Goal: Task Accomplishment & Management: Complete application form

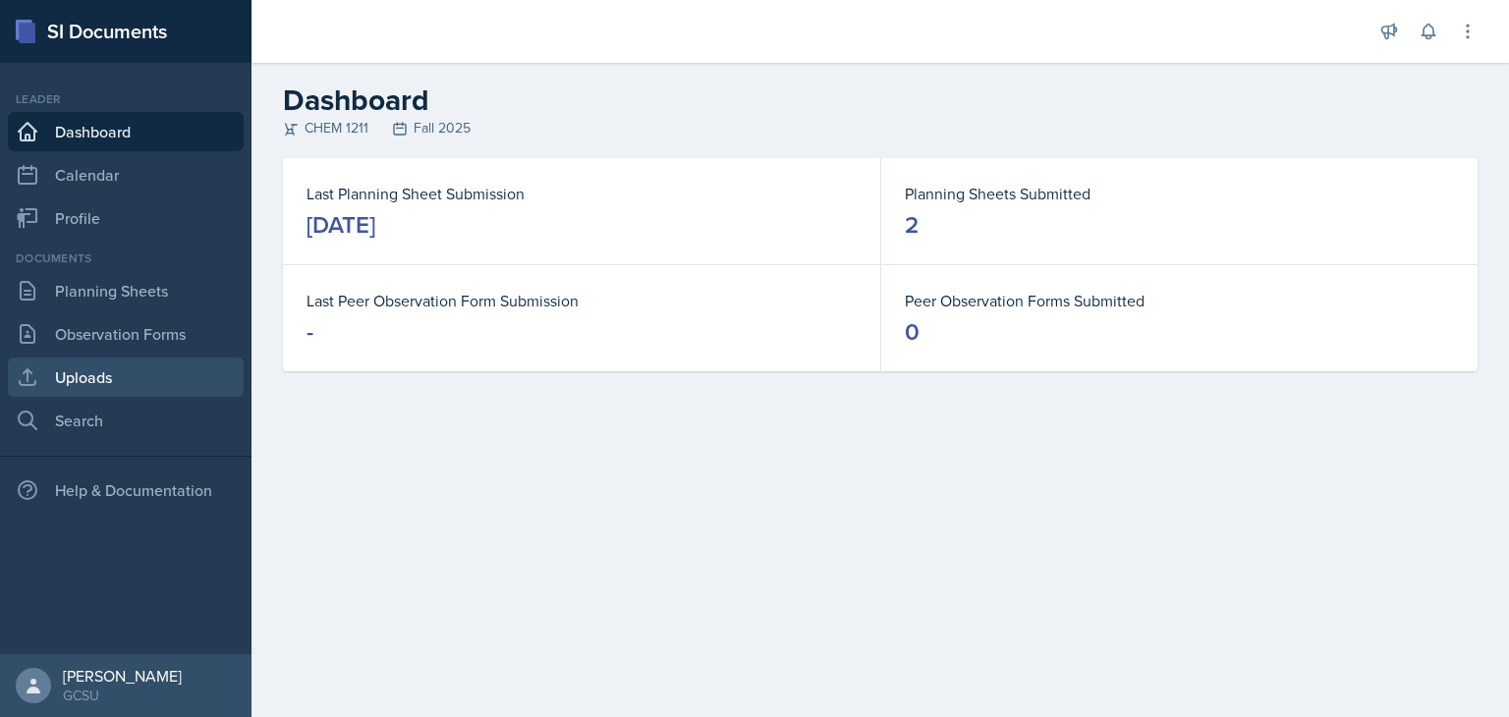
click at [96, 381] on link "Uploads" at bounding box center [126, 376] width 236 height 39
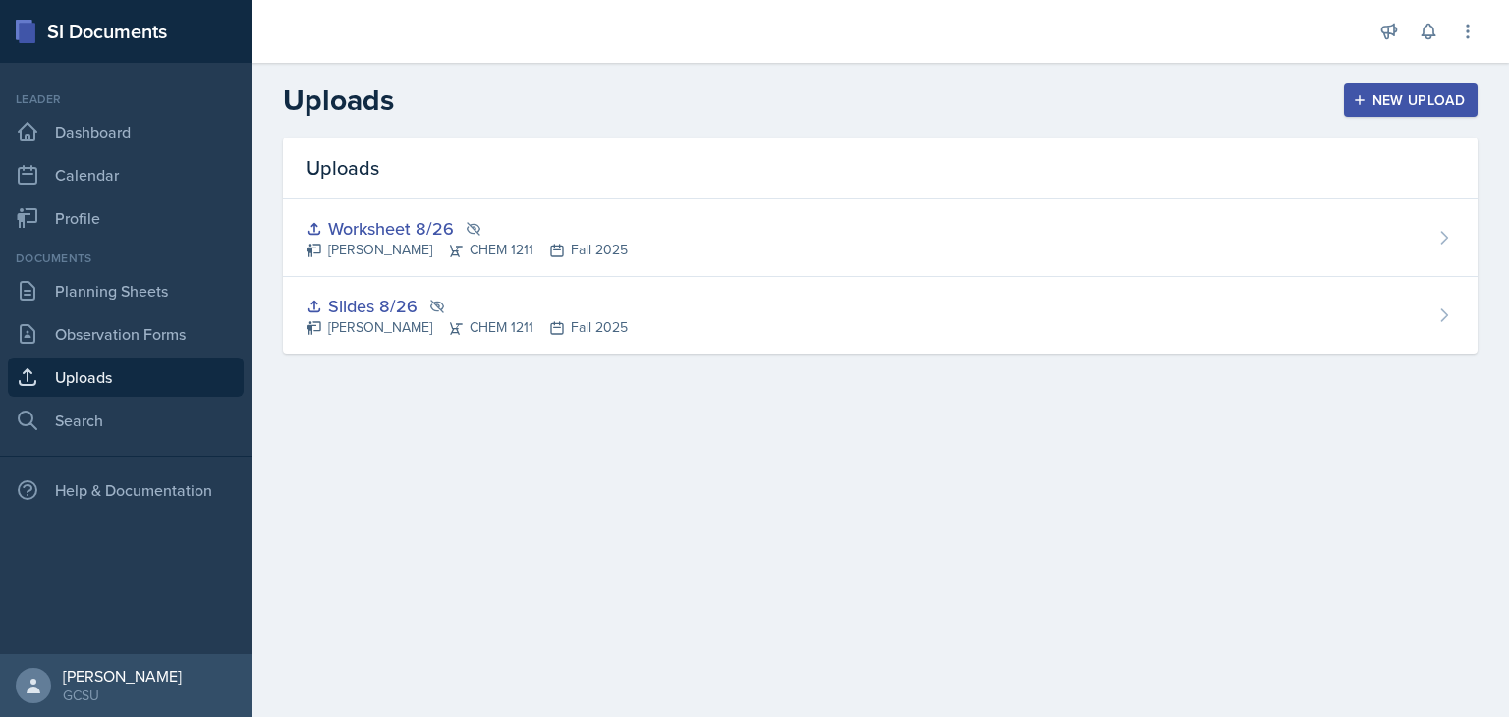
click at [1406, 105] on div "New Upload" at bounding box center [1410, 100] width 109 height 16
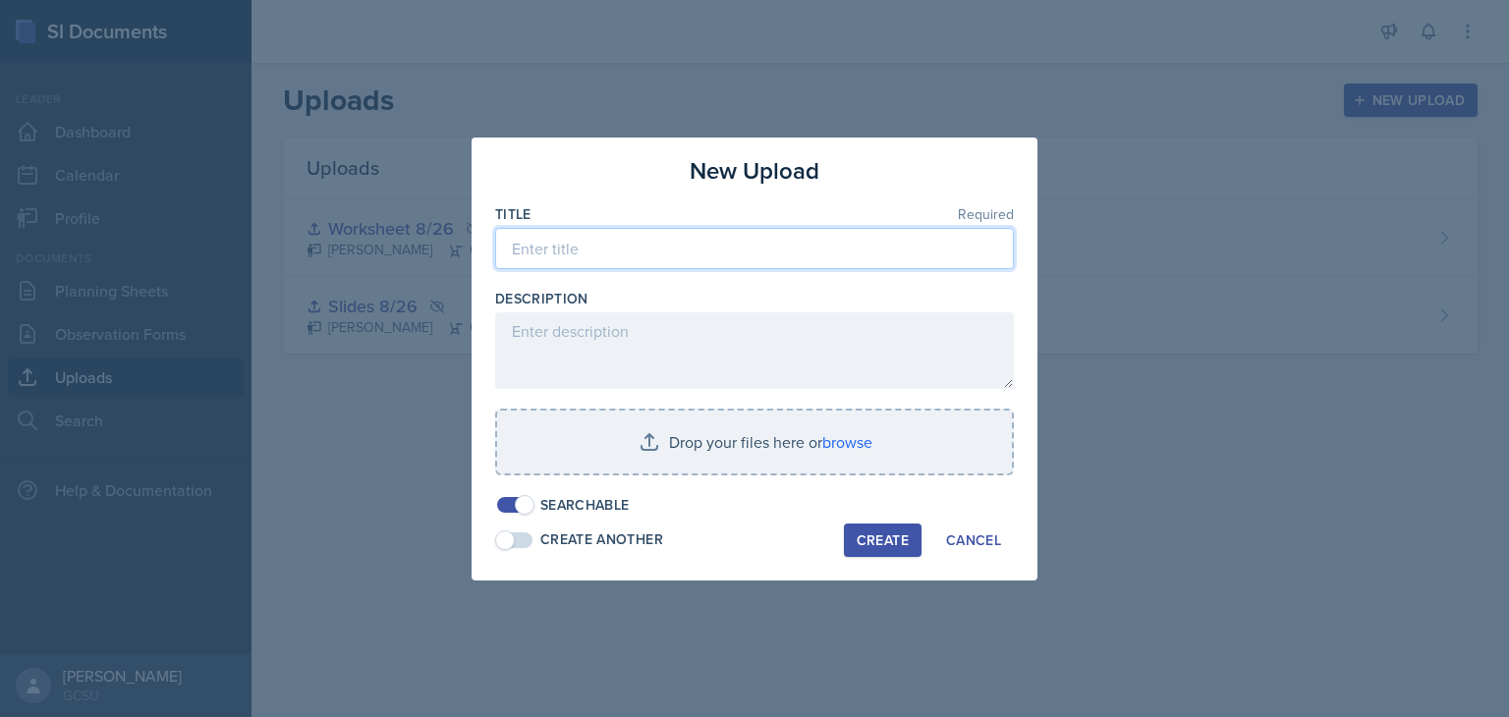
click at [695, 246] on input at bounding box center [754, 248] width 519 height 41
type input "Chapter E Worksheet"
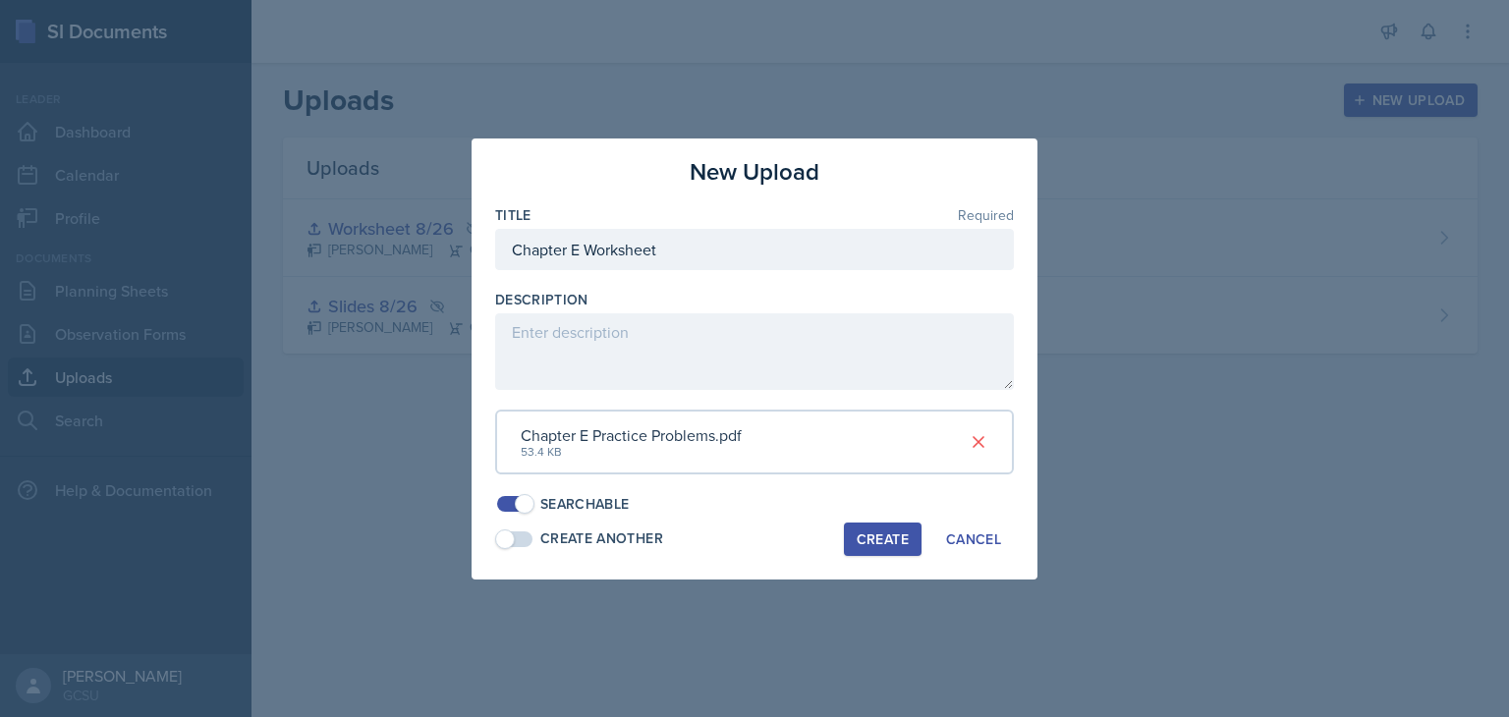
click at [865, 543] on div "Create" at bounding box center [882, 539] width 52 height 16
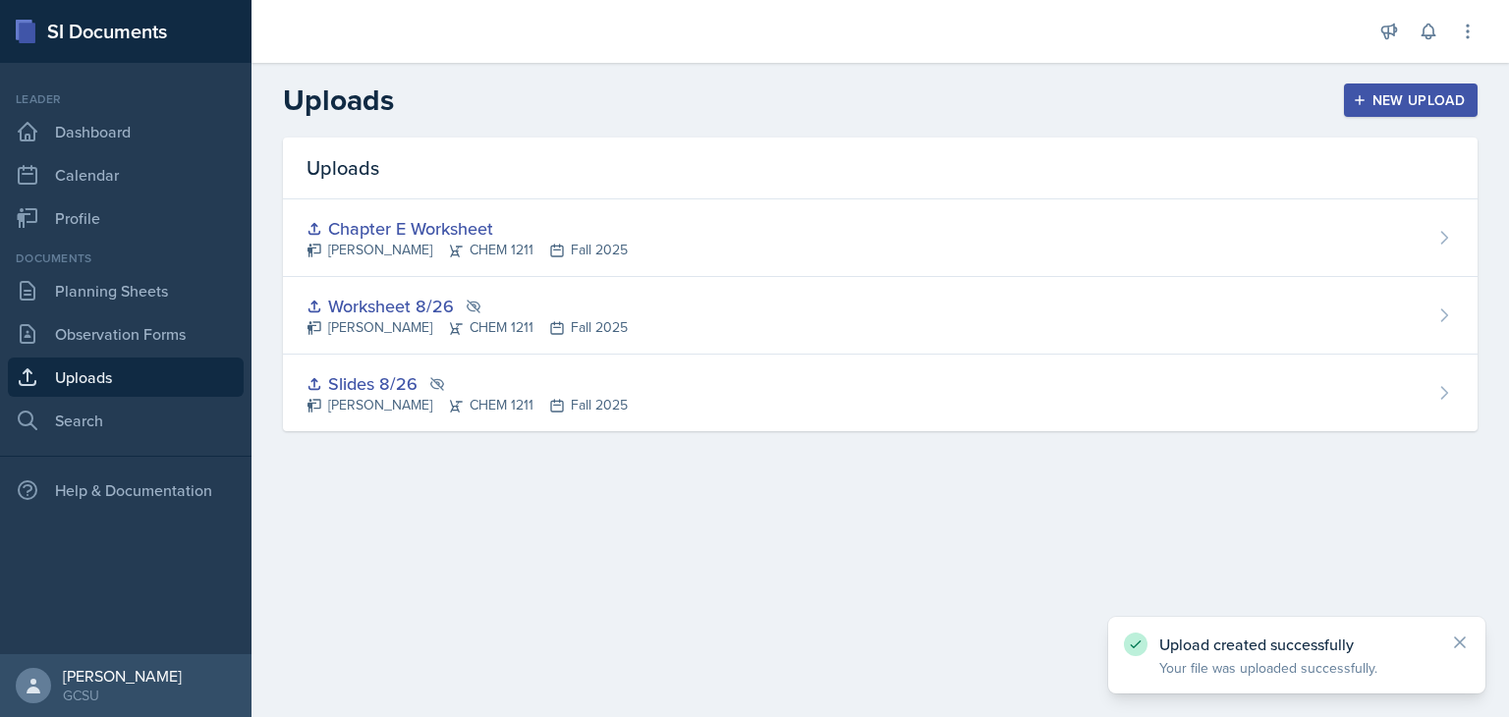
click at [1396, 101] on div "New Upload" at bounding box center [1410, 100] width 109 height 16
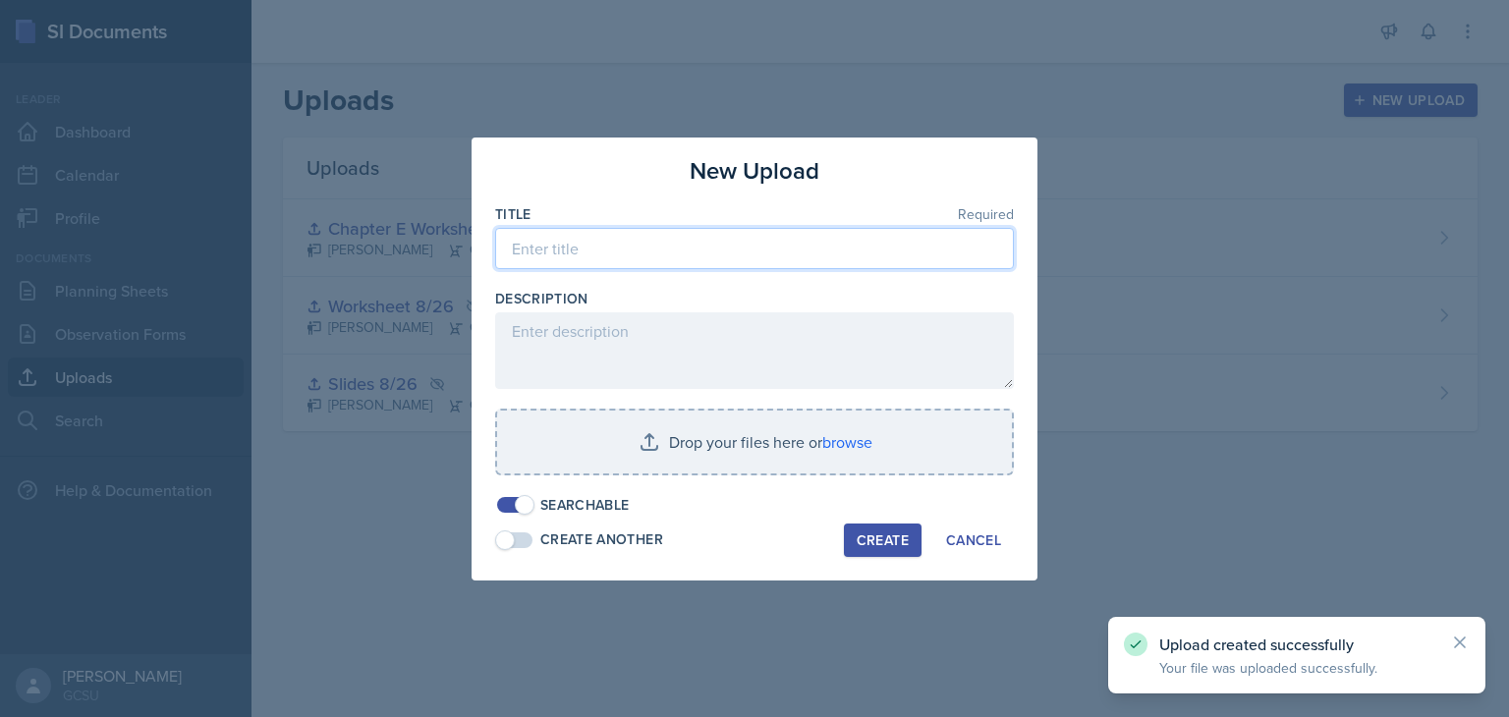
click at [789, 246] on input at bounding box center [754, 248] width 519 height 41
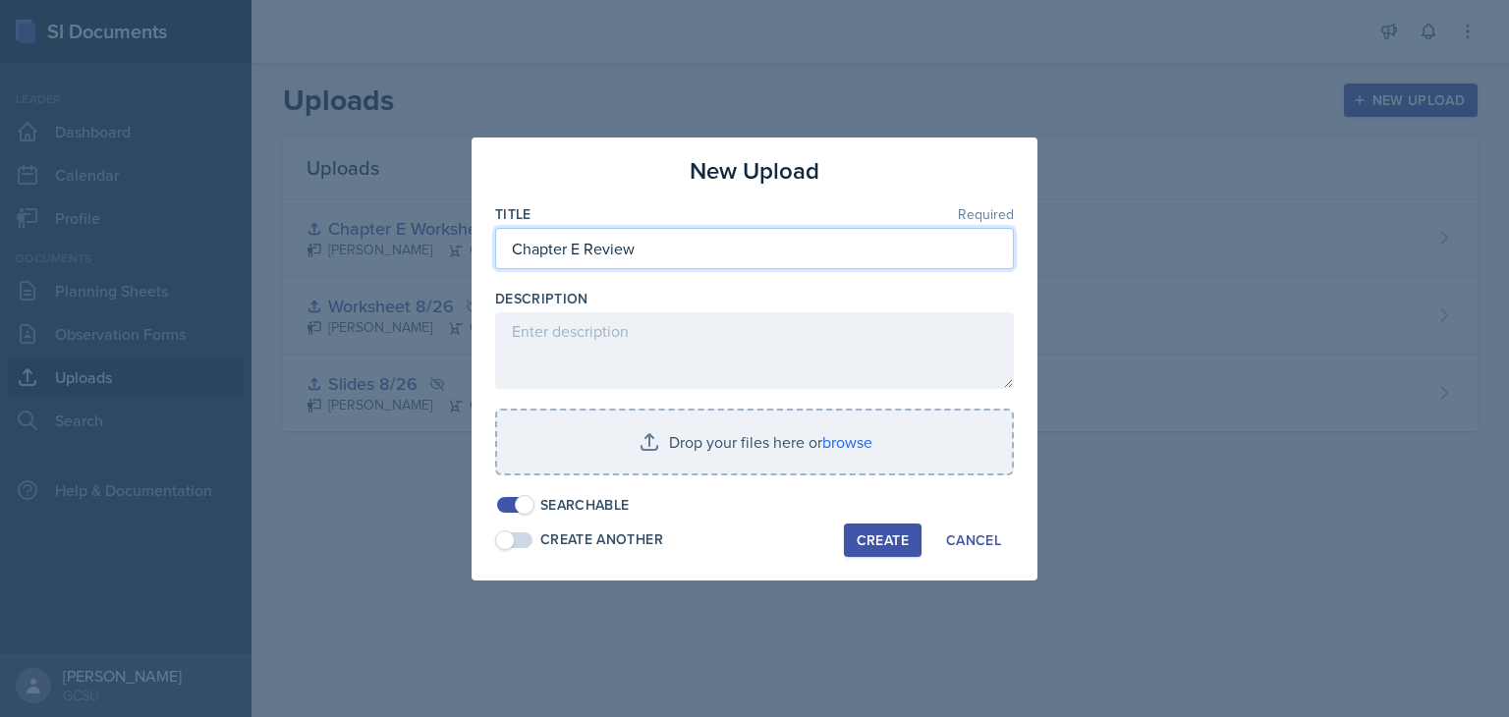
type input "Chapter E Review"
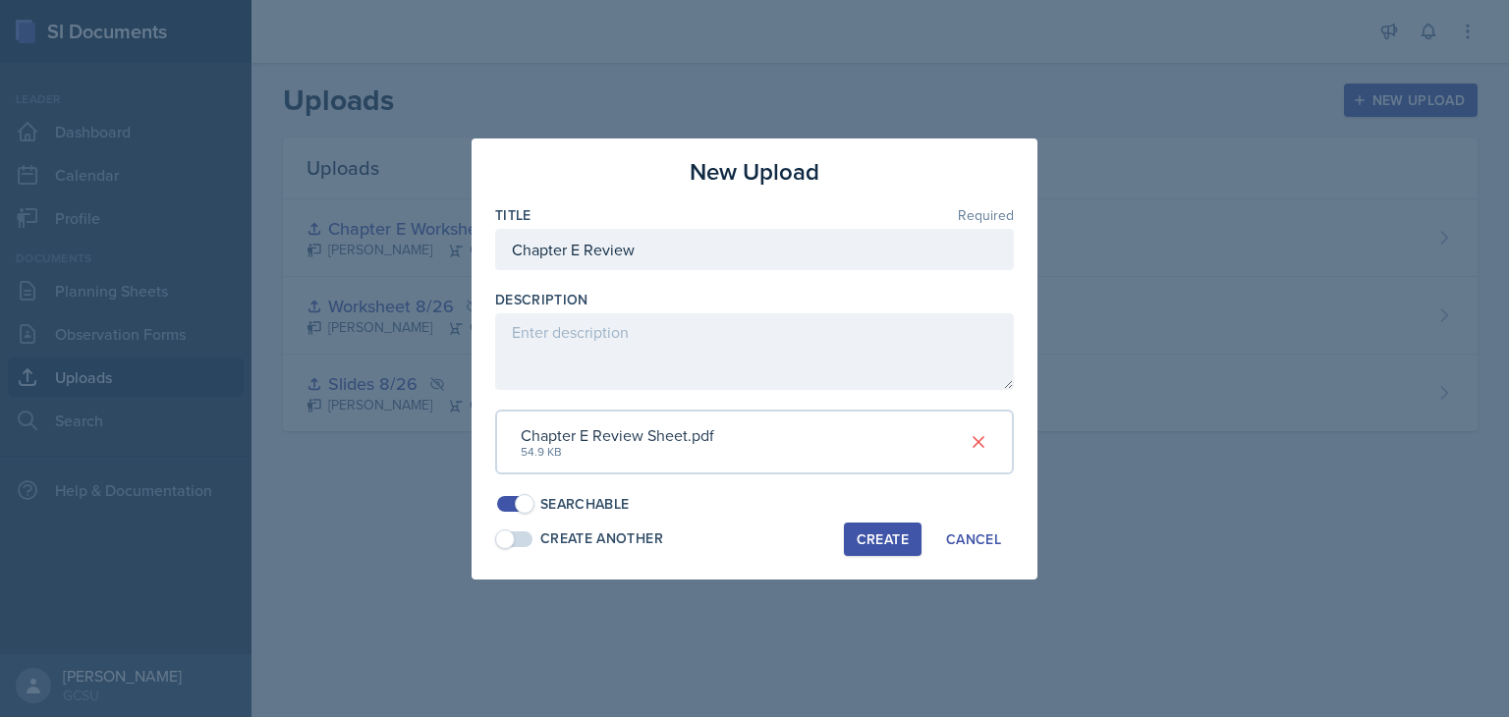
click at [862, 540] on div "Create" at bounding box center [882, 539] width 52 height 16
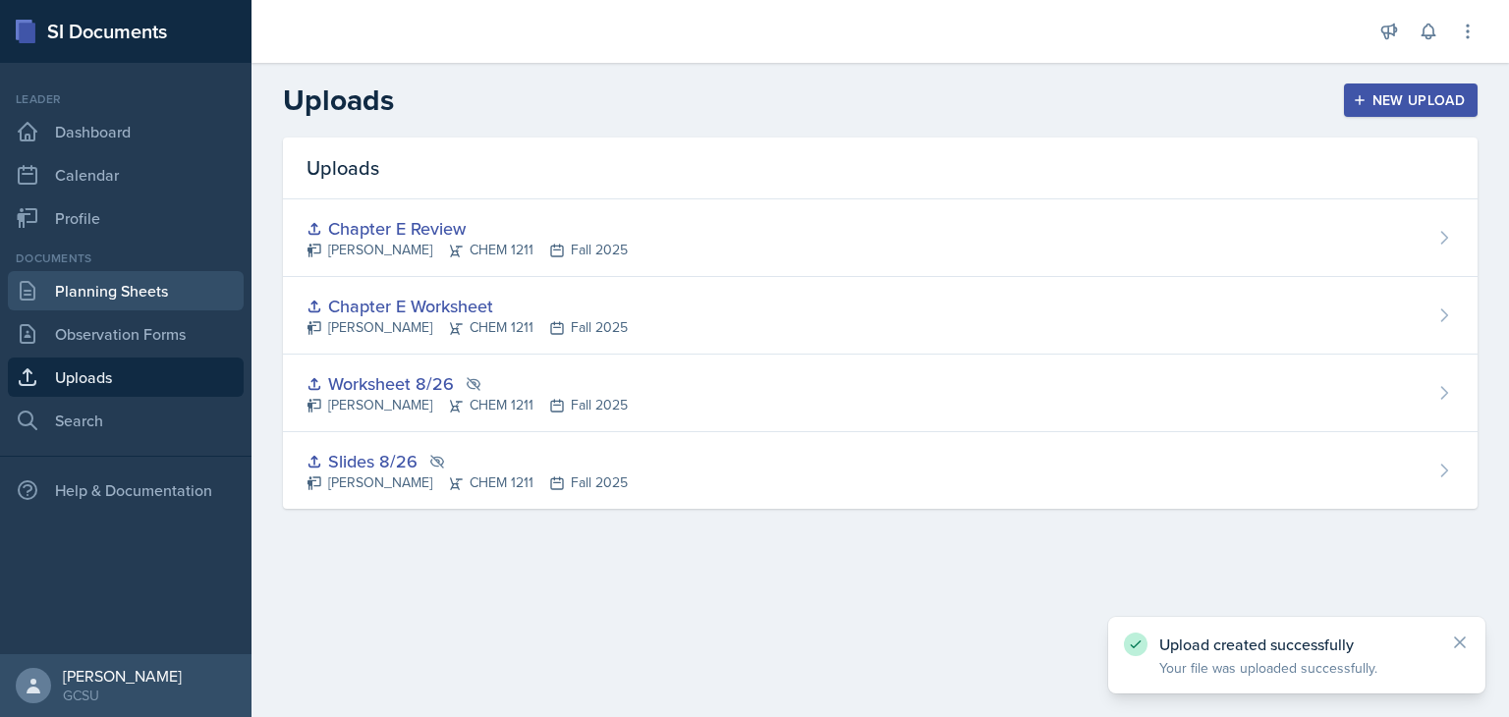
click at [128, 308] on link "Planning Sheets" at bounding box center [126, 290] width 236 height 39
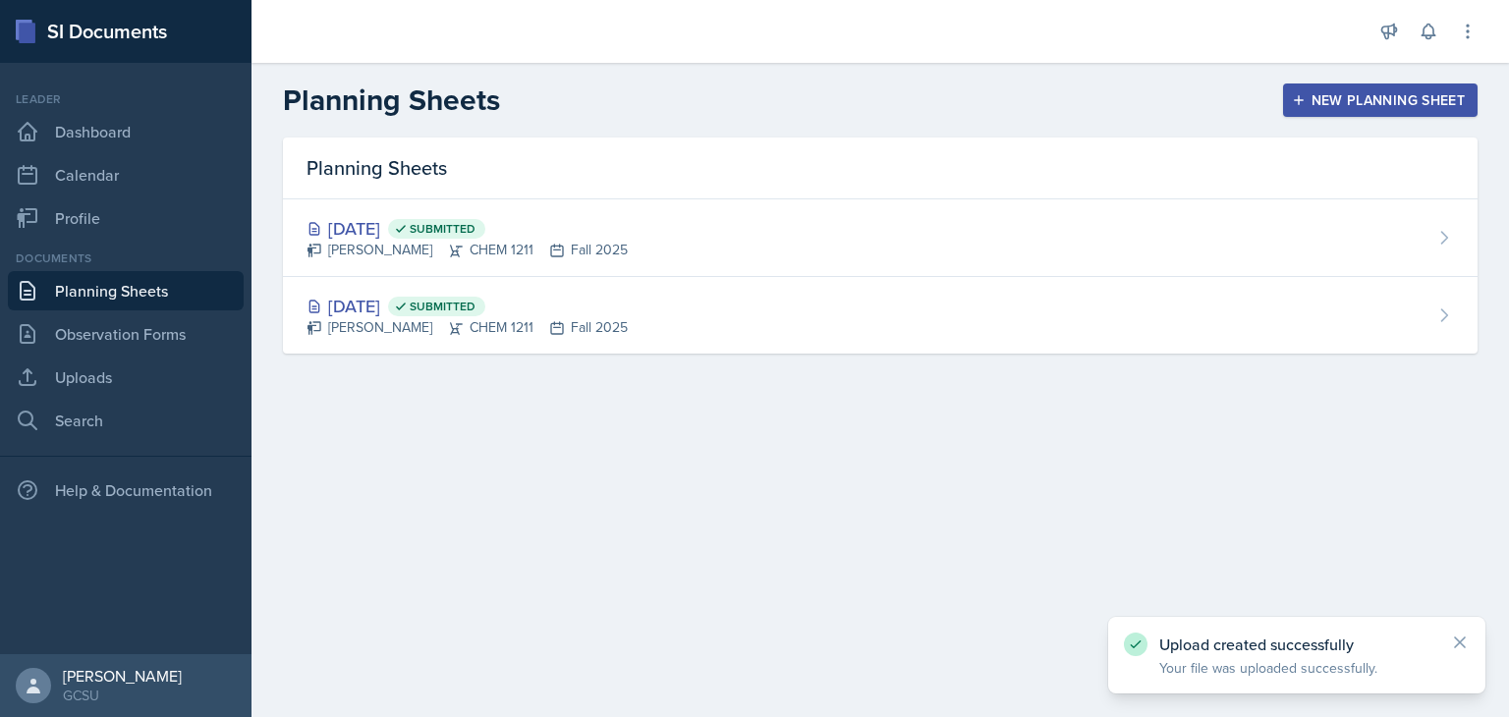
click at [1348, 102] on div "New Planning Sheet" at bounding box center [1379, 100] width 169 height 16
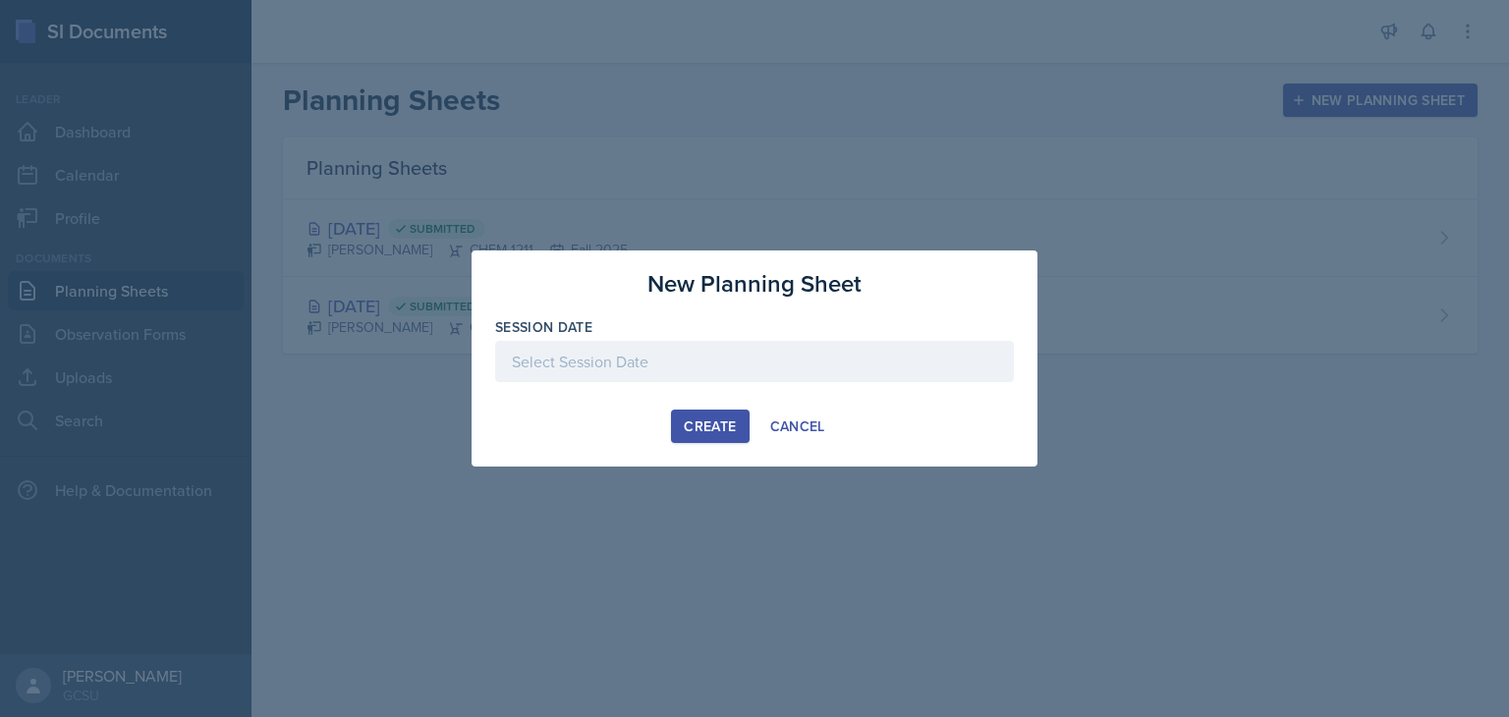
click at [588, 357] on div at bounding box center [754, 361] width 519 height 41
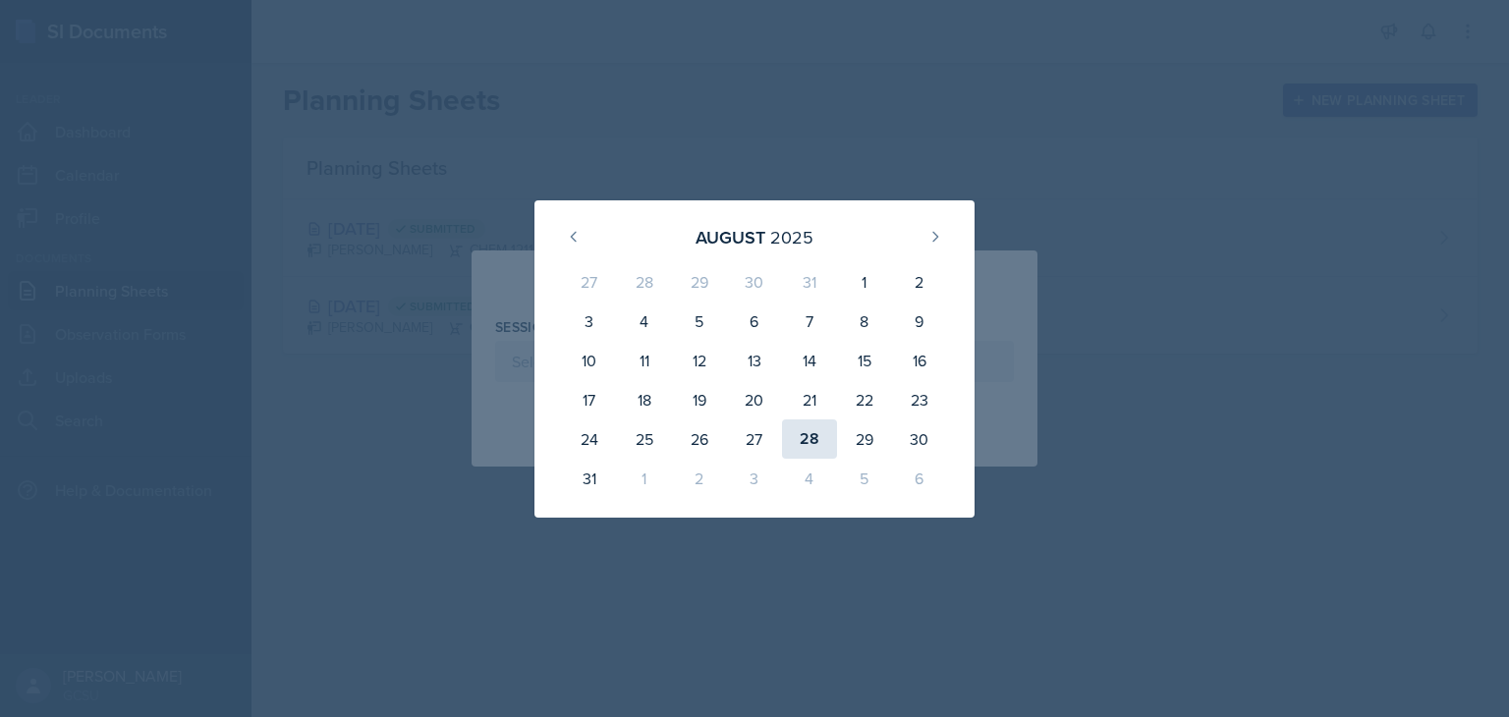
click at [804, 435] on div "28" at bounding box center [809, 438] width 55 height 39
type input "[DATE]"
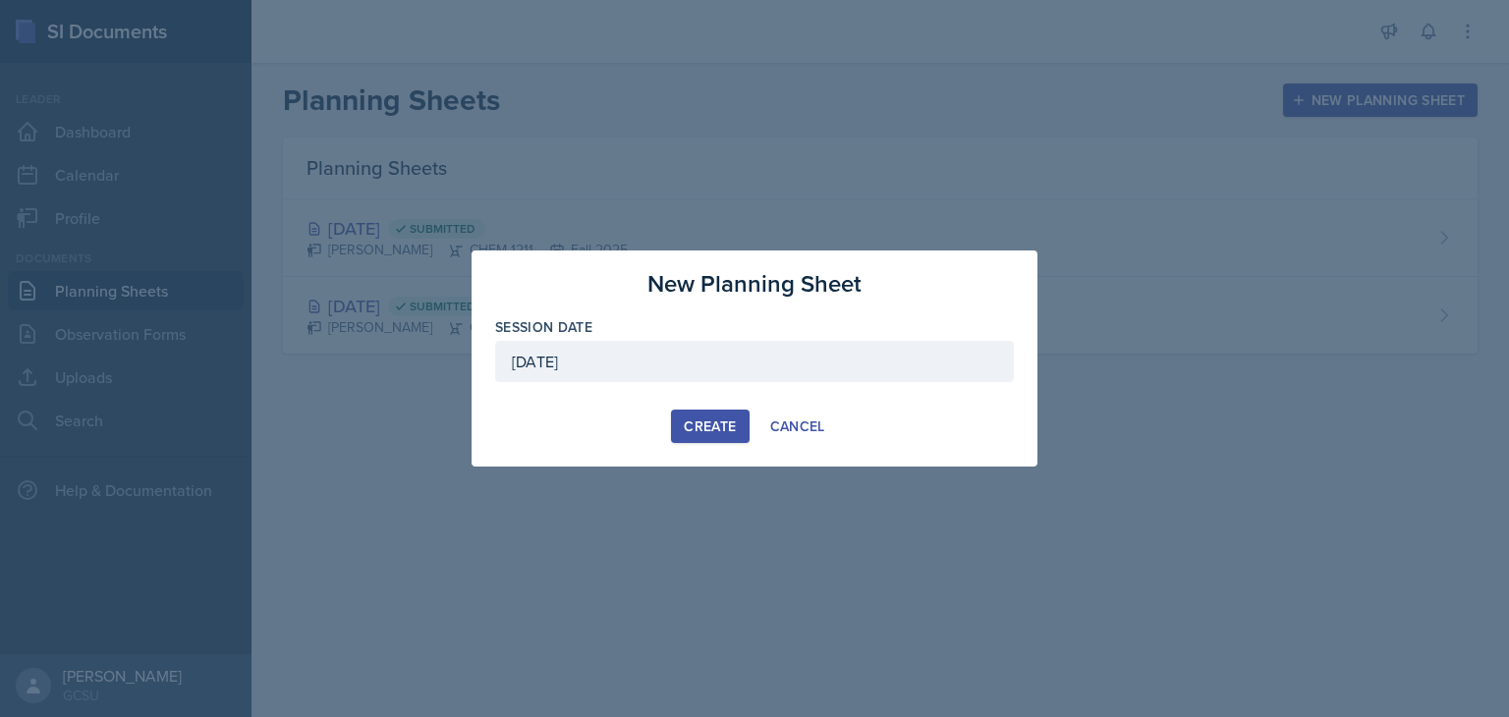
click at [719, 430] on div "Create" at bounding box center [710, 426] width 52 height 16
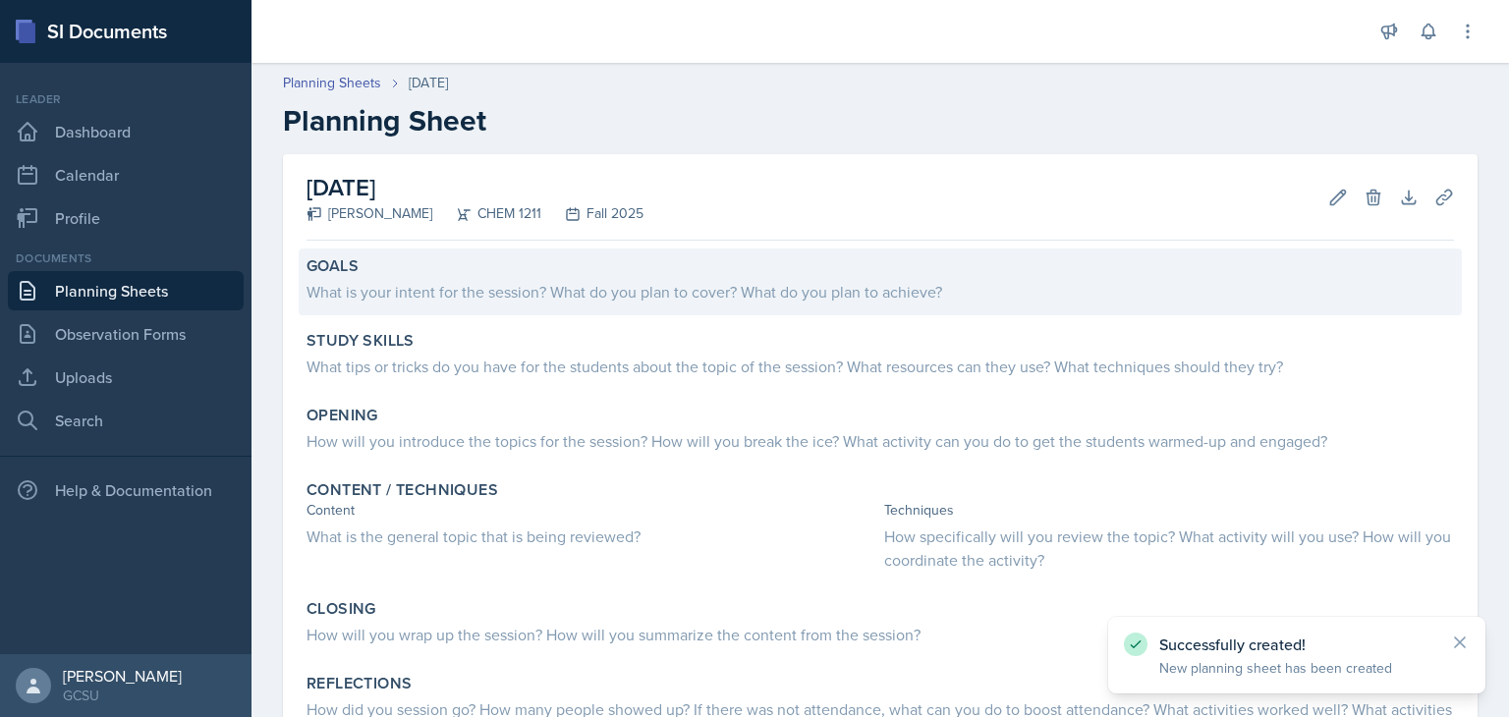
click at [723, 283] on div "What is your intent for the session? What do you plan to cover? What do you pla…" at bounding box center [879, 292] width 1147 height 24
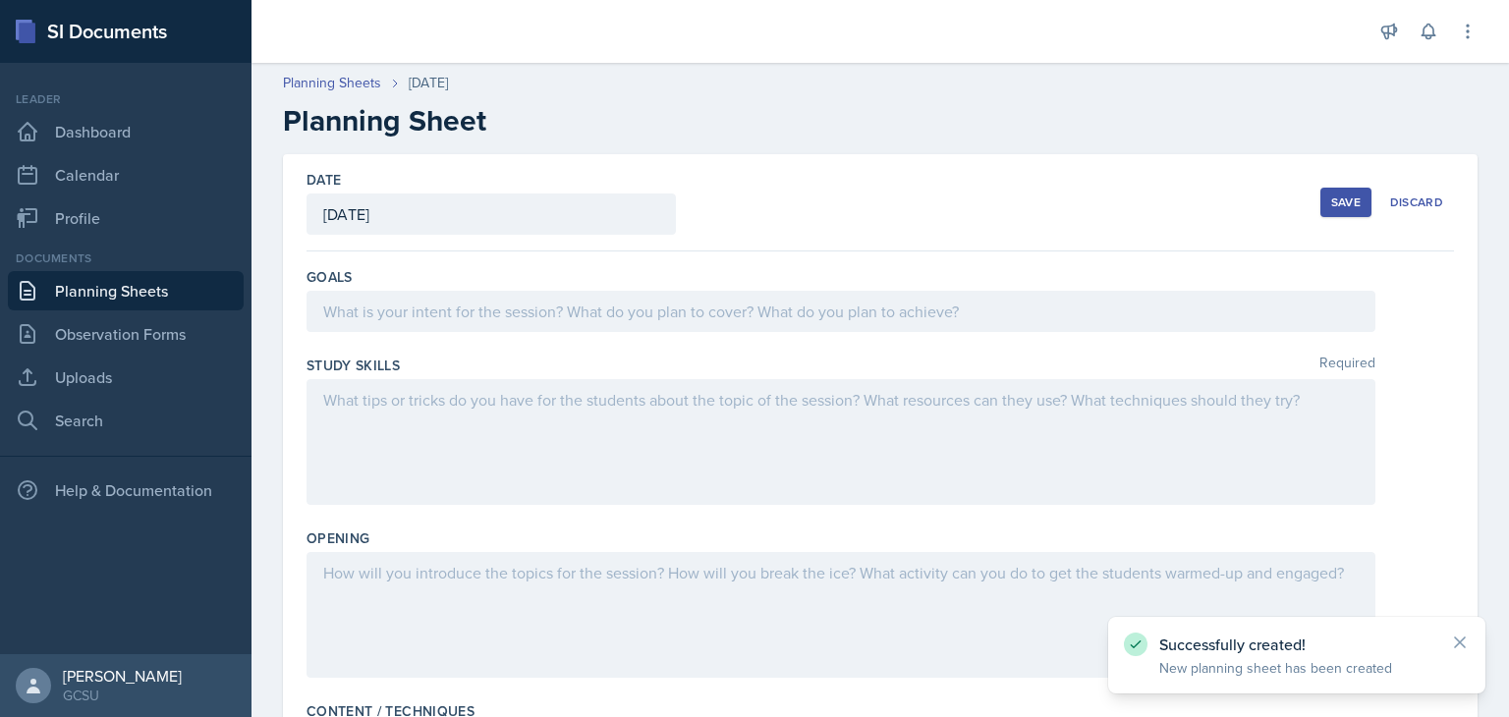
click at [690, 312] on div at bounding box center [840, 311] width 1069 height 41
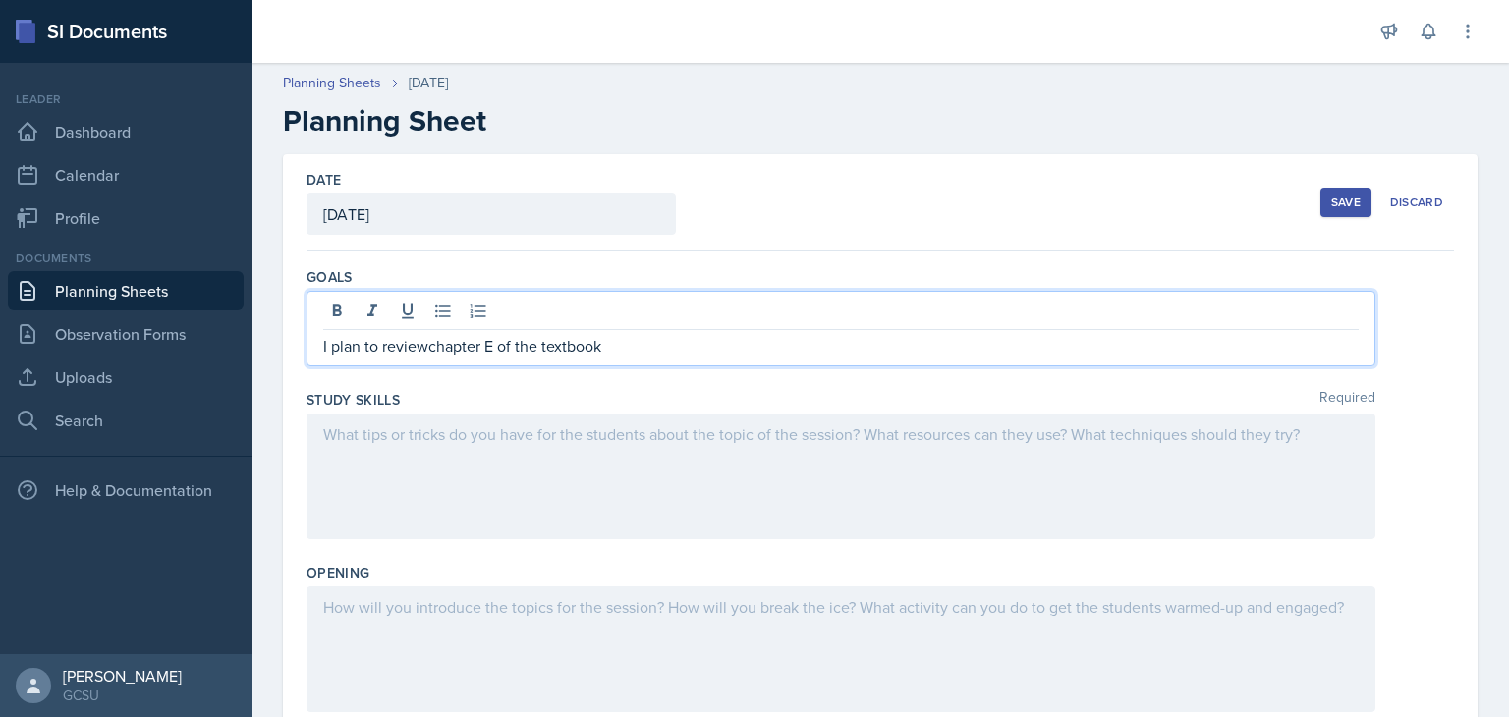
click at [427, 344] on p "I plan to reviewchapter E of the textbook" at bounding box center [840, 346] width 1035 height 24
click at [686, 342] on p "I plan to review chapter E of the textbook" at bounding box center [840, 346] width 1035 height 24
click at [944, 339] on p "I plan to review chapter E of the textbook and have the students get comfortabl…" at bounding box center [840, 346] width 1035 height 24
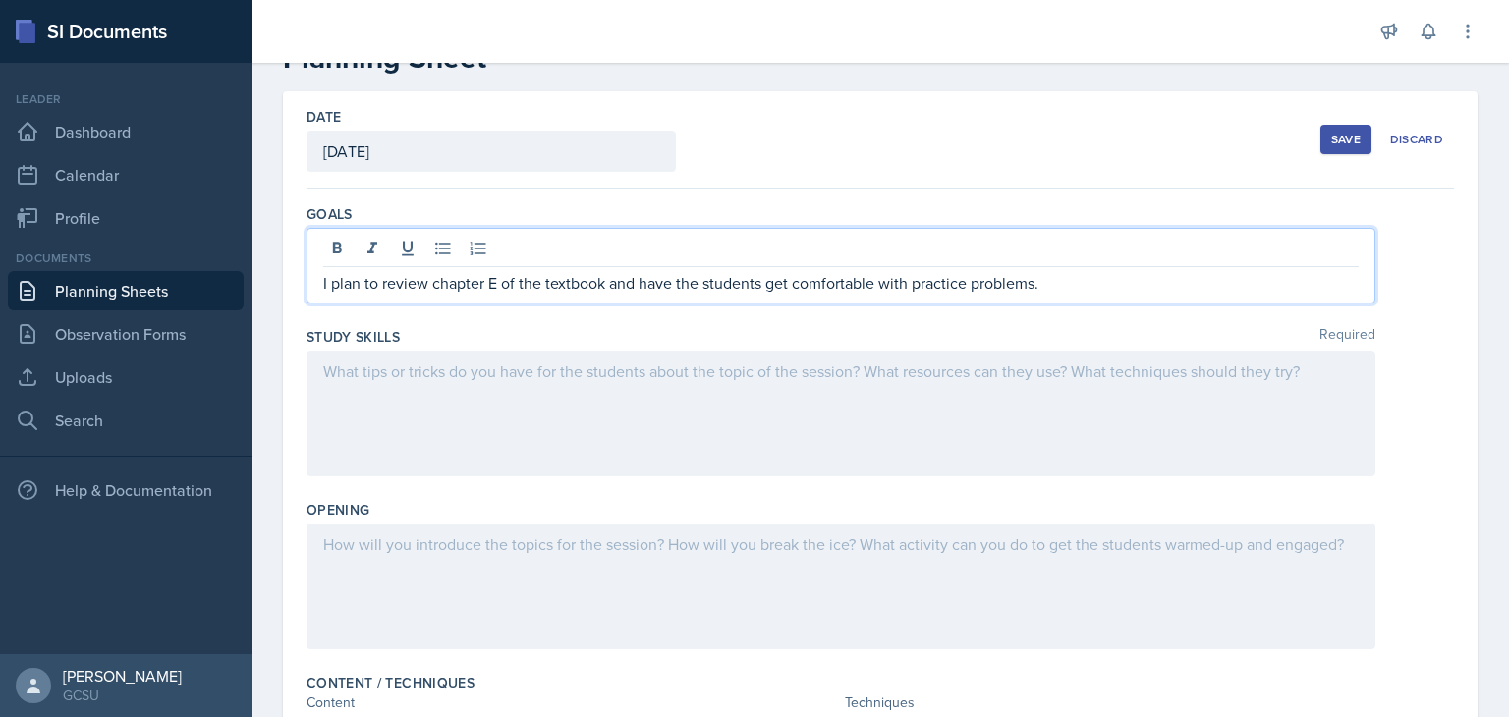
scroll to position [86, 0]
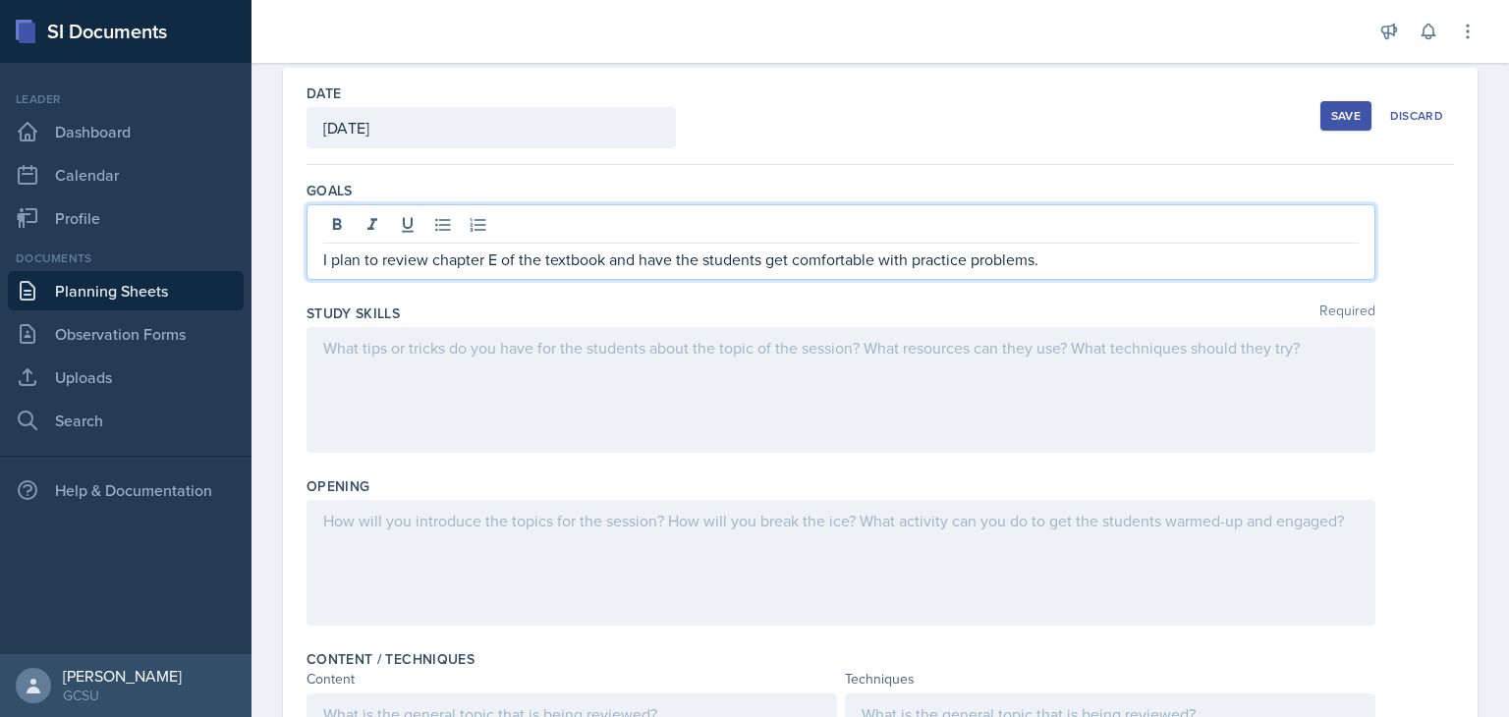
click at [629, 445] on div at bounding box center [840, 390] width 1069 height 126
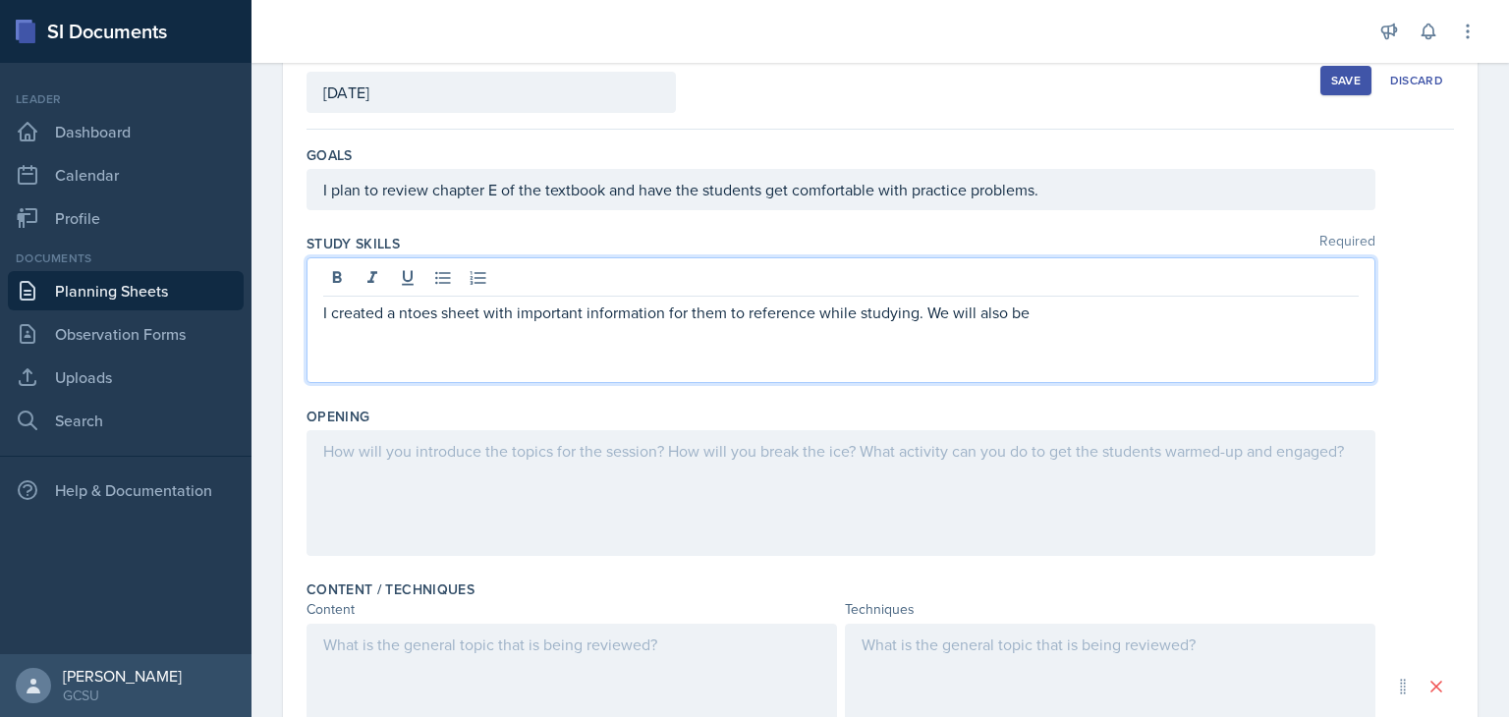
click at [420, 315] on p "I created a ntoes sheet with important information for them to reference while …" at bounding box center [840, 313] width 1035 height 24
click at [1163, 330] on div "I created a notes sheet with important information for them to reference while …" at bounding box center [840, 320] width 1069 height 126
click at [1157, 322] on p "I created a notes sheet with important information for them to reference while …" at bounding box center [840, 313] width 1035 height 24
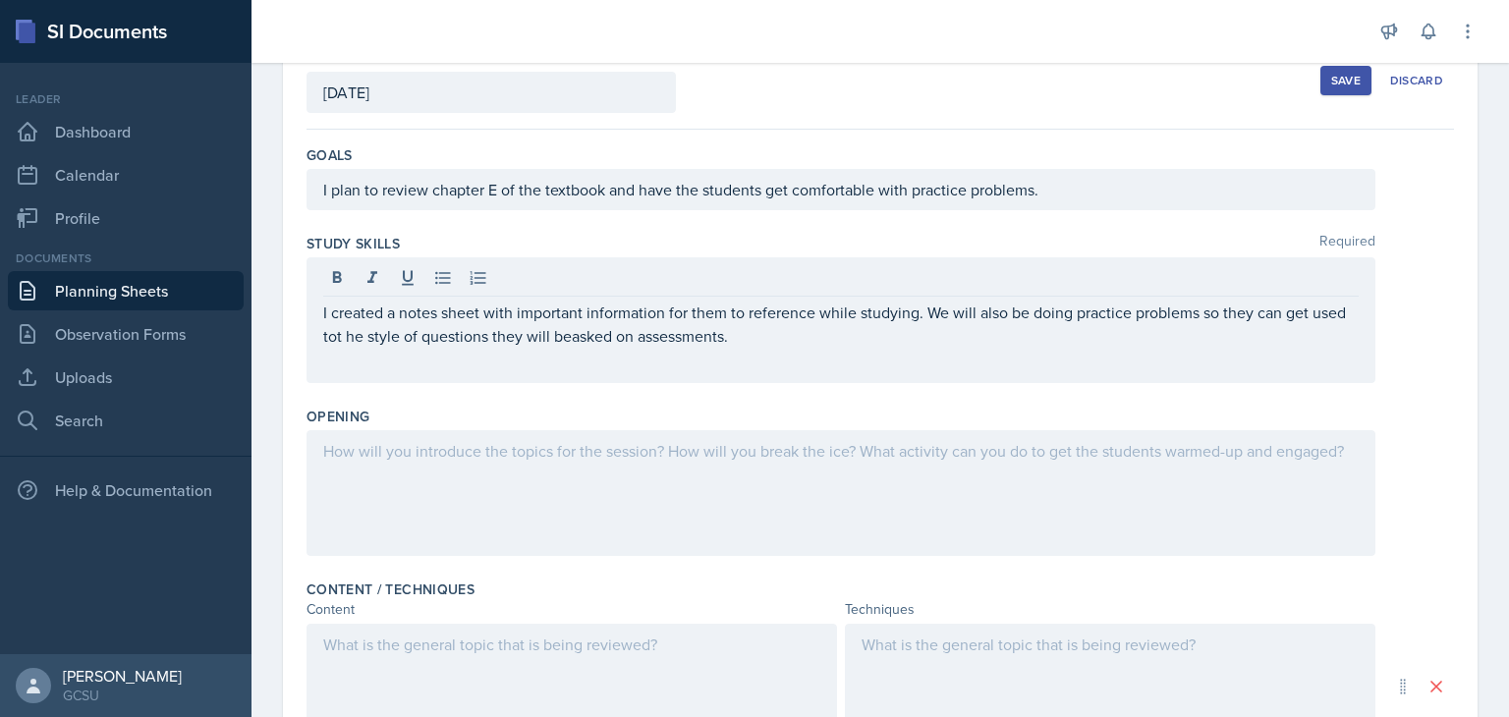
click at [618, 348] on div "I created a notes sheet with important information for them to reference while …" at bounding box center [840, 320] width 1069 height 126
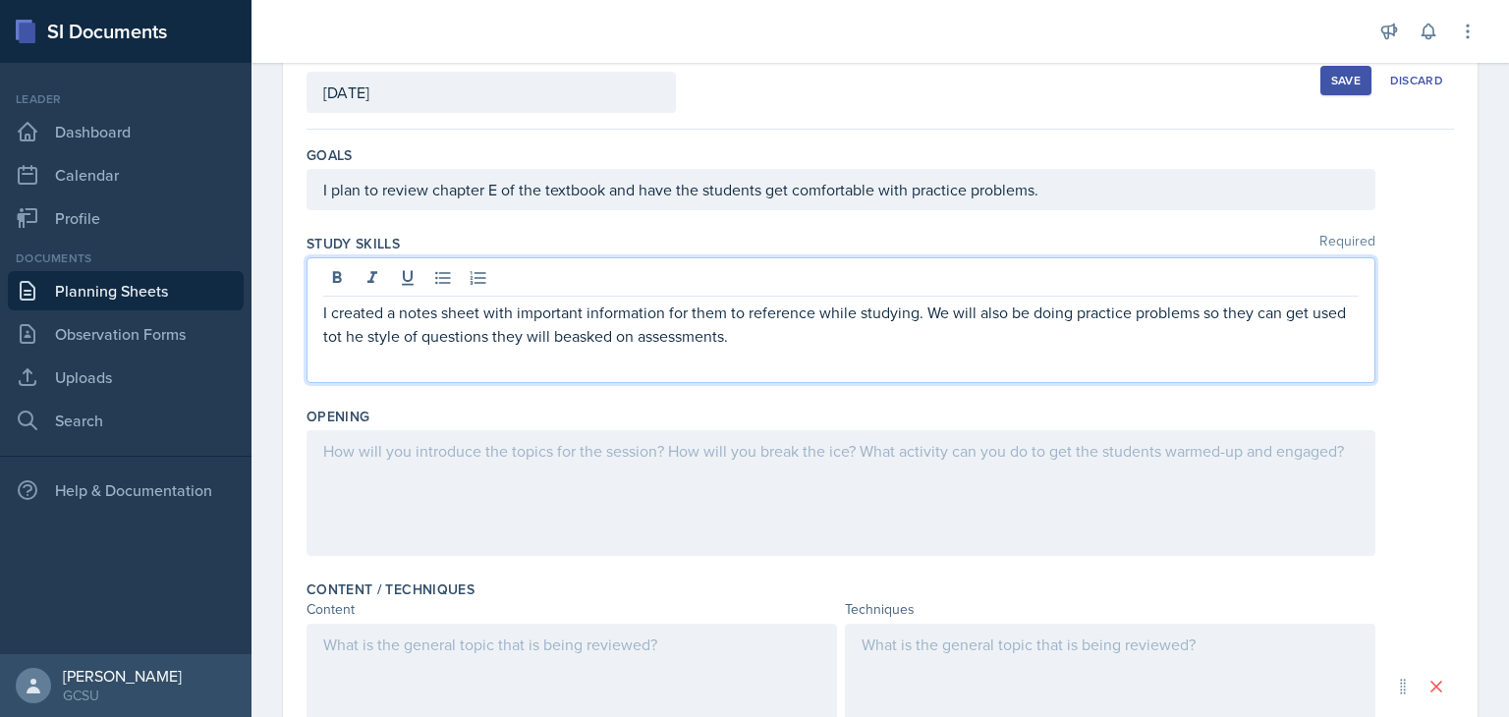
click at [609, 339] on p "I created a notes sheet with important information for them to reference while …" at bounding box center [840, 324] width 1035 height 47
click at [607, 522] on div at bounding box center [840, 493] width 1069 height 126
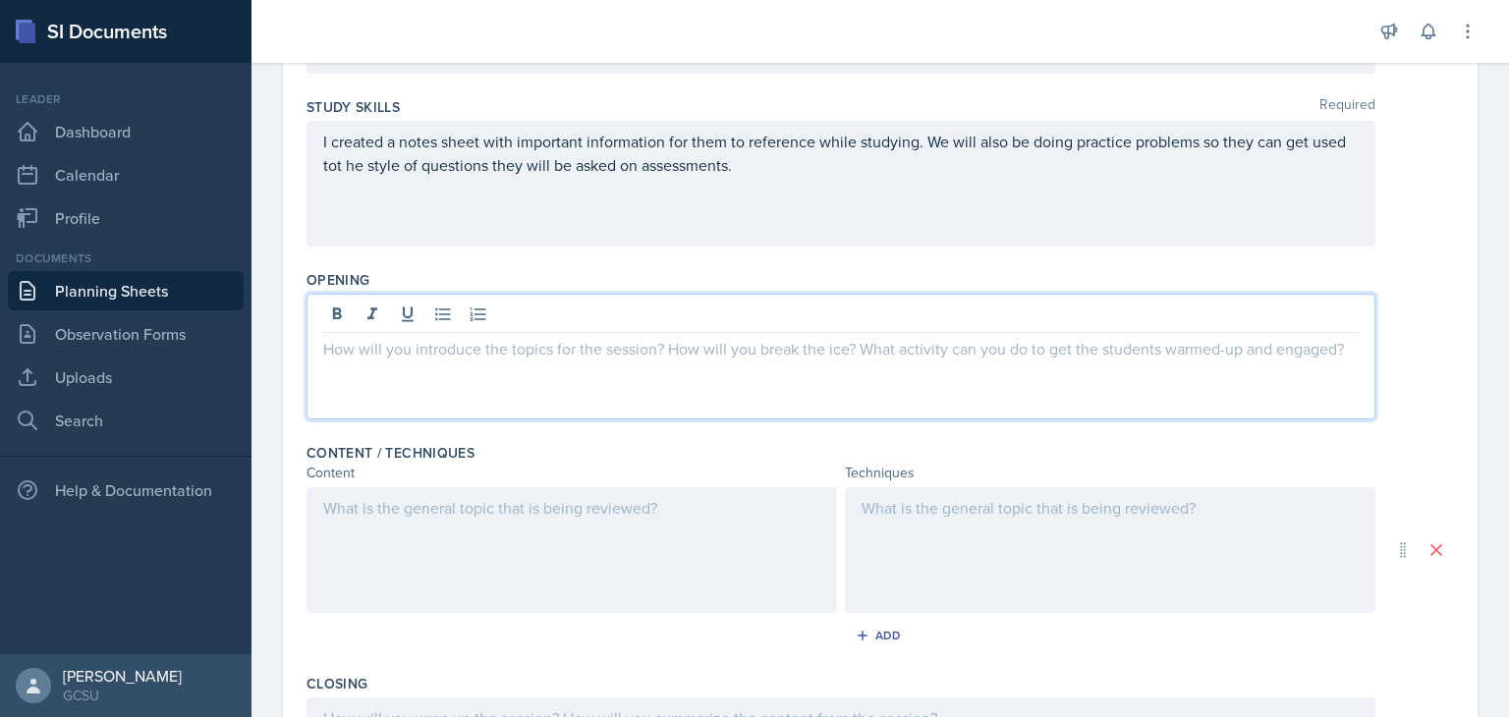
scroll to position [263, 0]
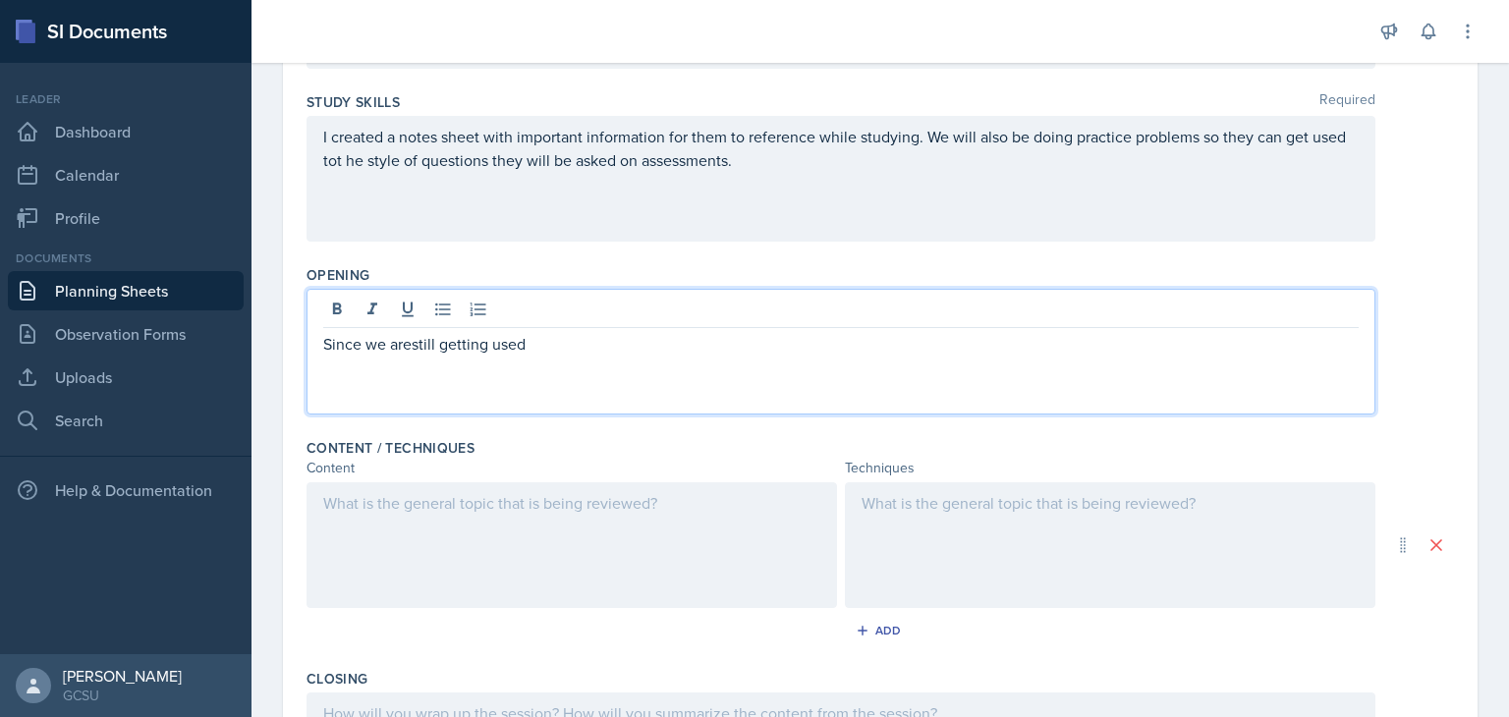
click at [411, 342] on p "Since we arestill getting used" at bounding box center [840, 344] width 1035 height 24
click at [593, 353] on p "Since we are still getting used" at bounding box center [840, 344] width 1035 height 24
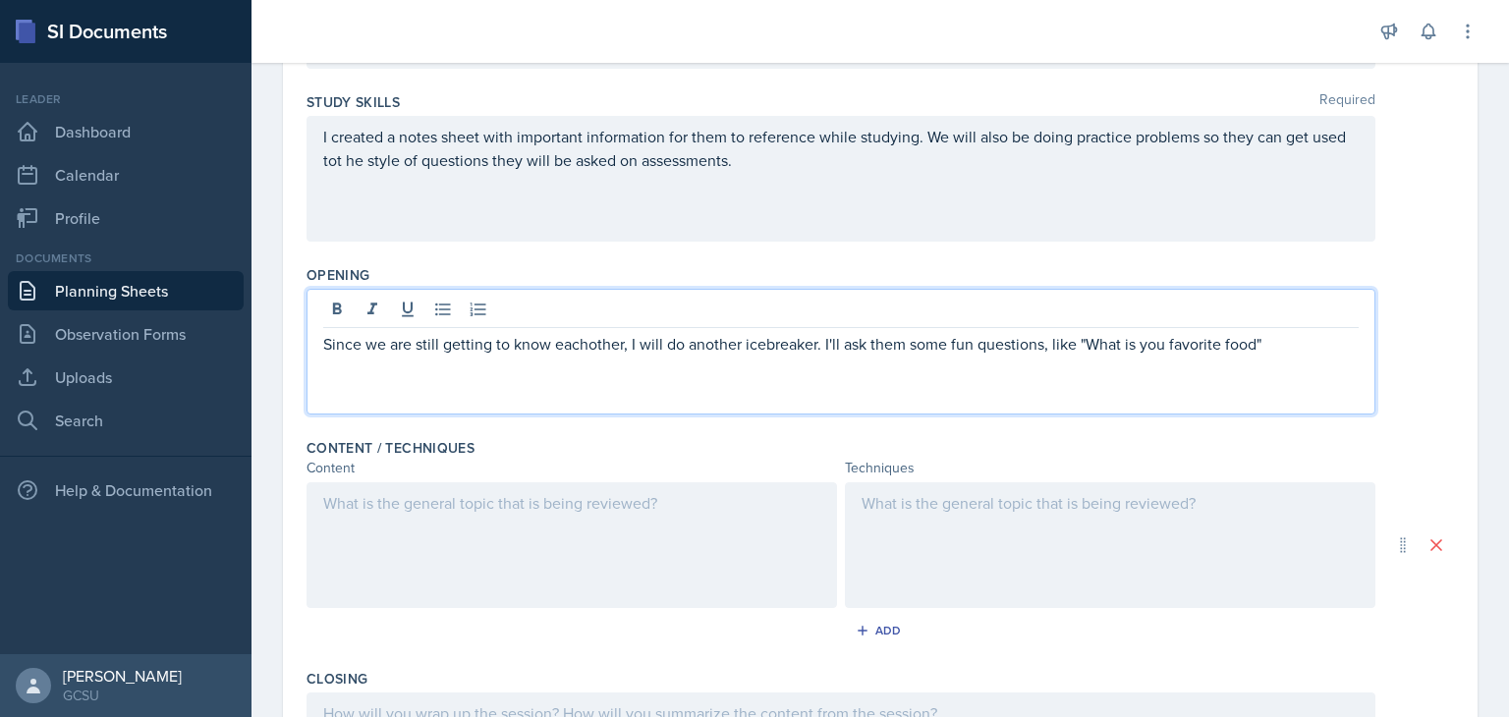
click at [588, 339] on p "Since we are still getting to know eachother, I will do another icebreaker. I'l…" at bounding box center [840, 344] width 1035 height 24
click at [1324, 346] on p "Since we are still getting to know each other, I will do another icebreaker. I'…" at bounding box center [840, 344] width 1035 height 24
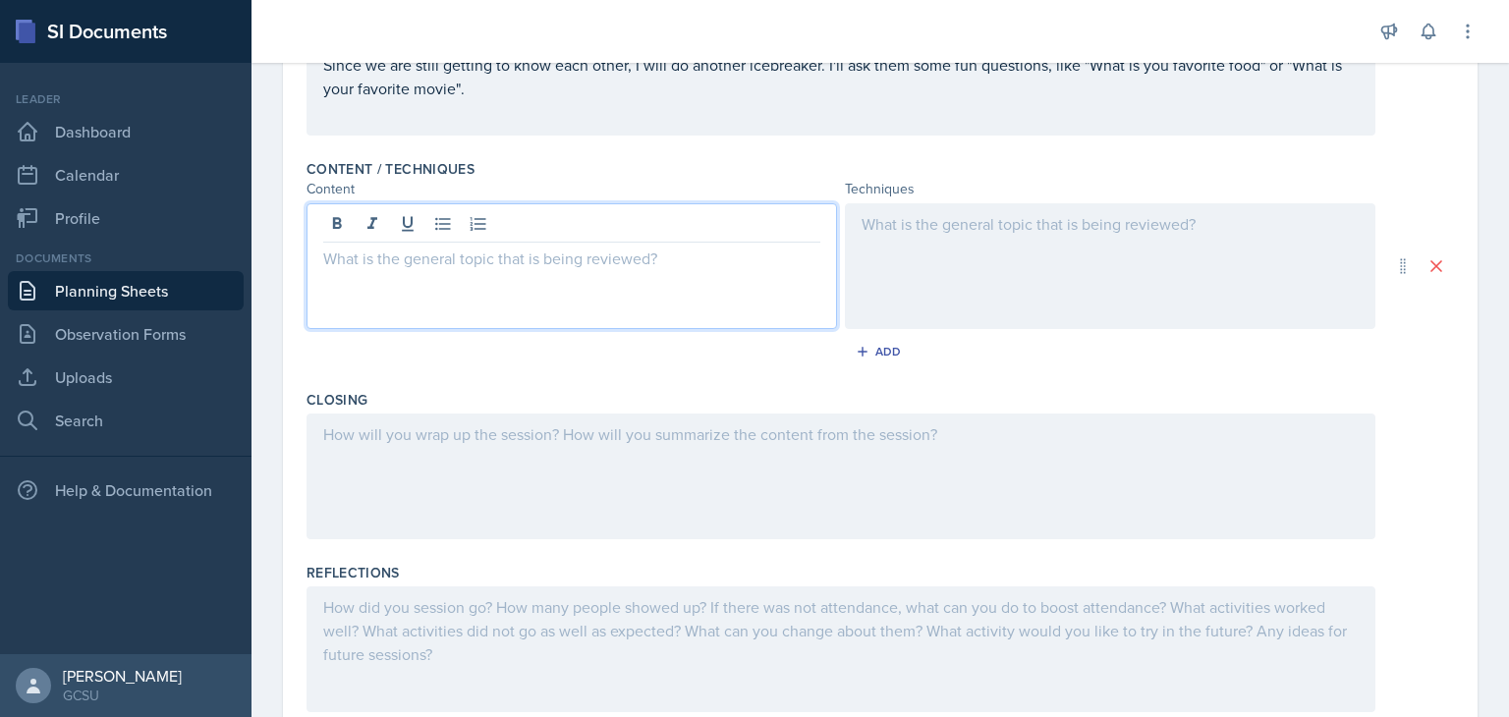
scroll to position [577, 0]
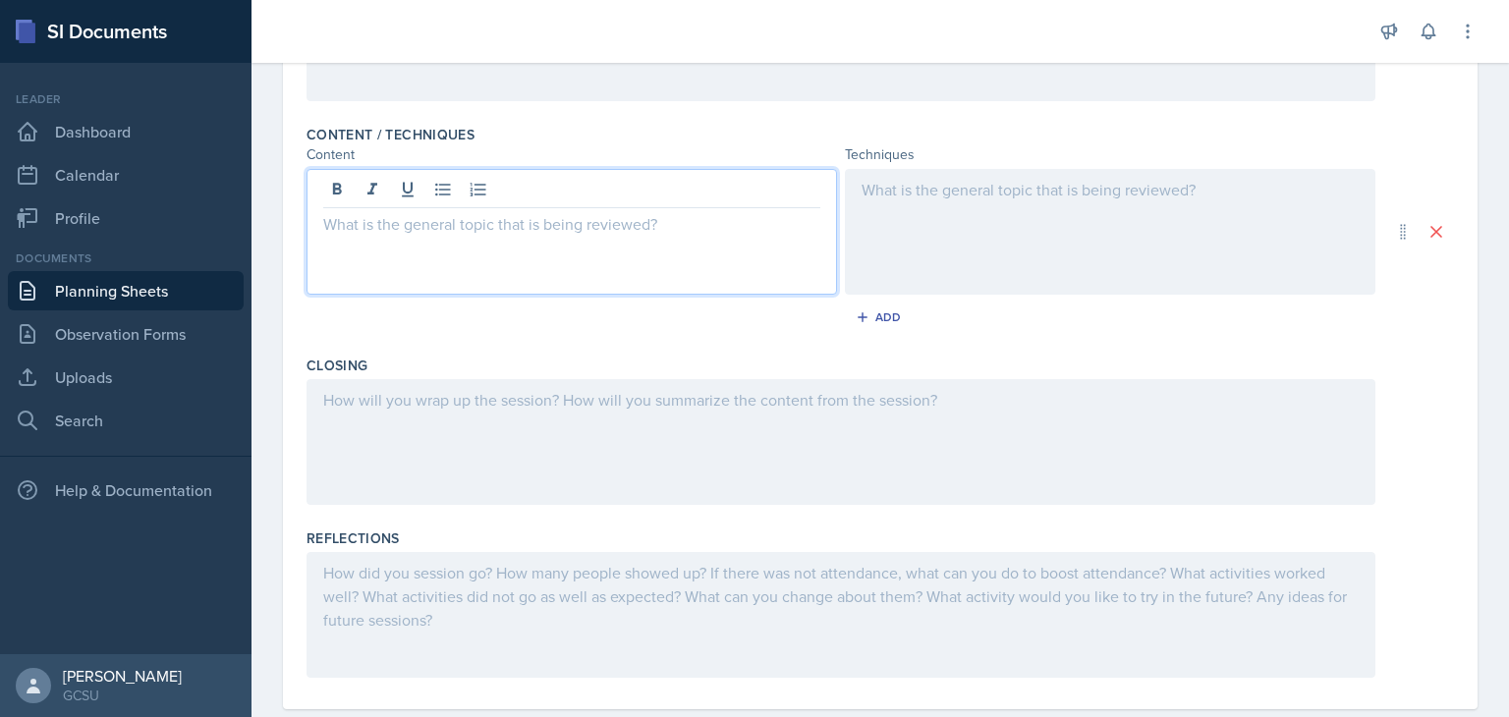
click at [660, 229] on p at bounding box center [571, 224] width 497 height 24
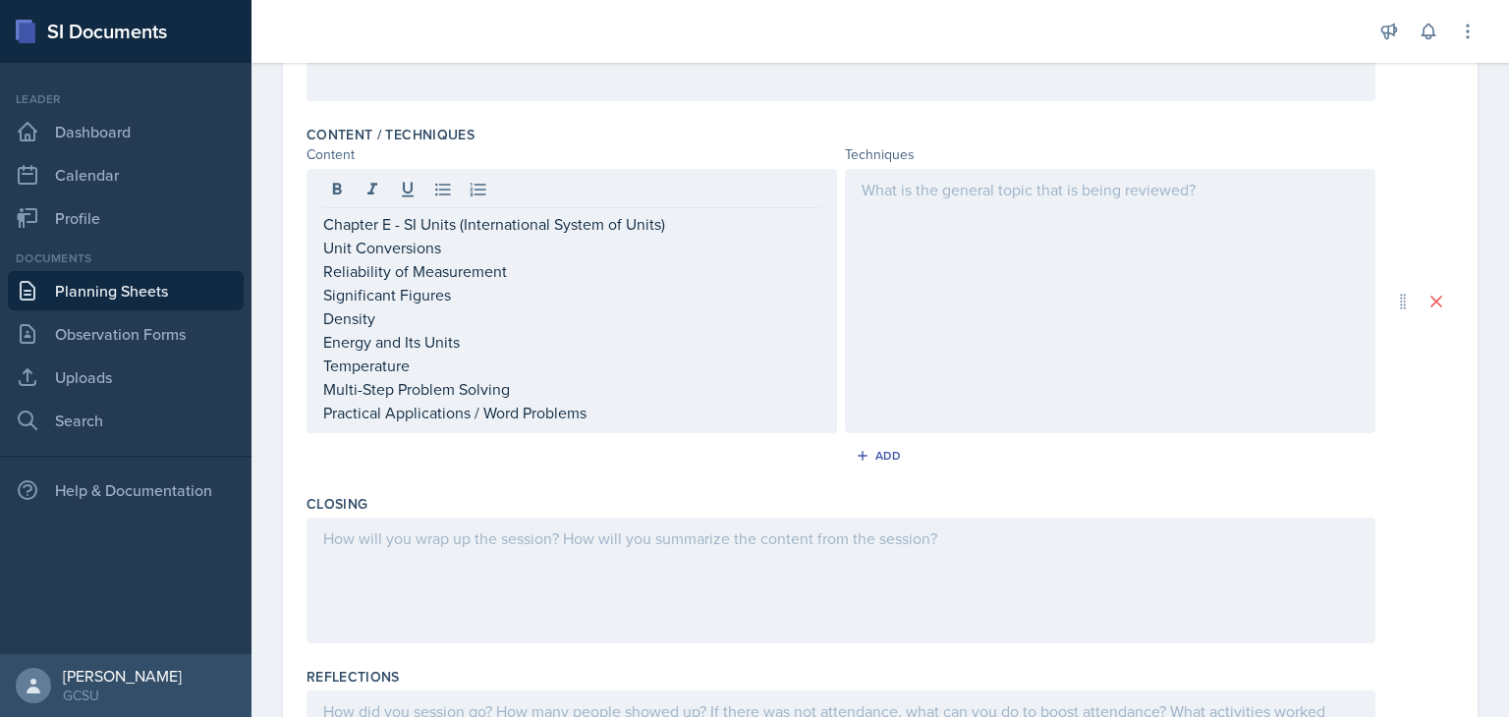
click at [928, 310] on div at bounding box center [1110, 301] width 530 height 264
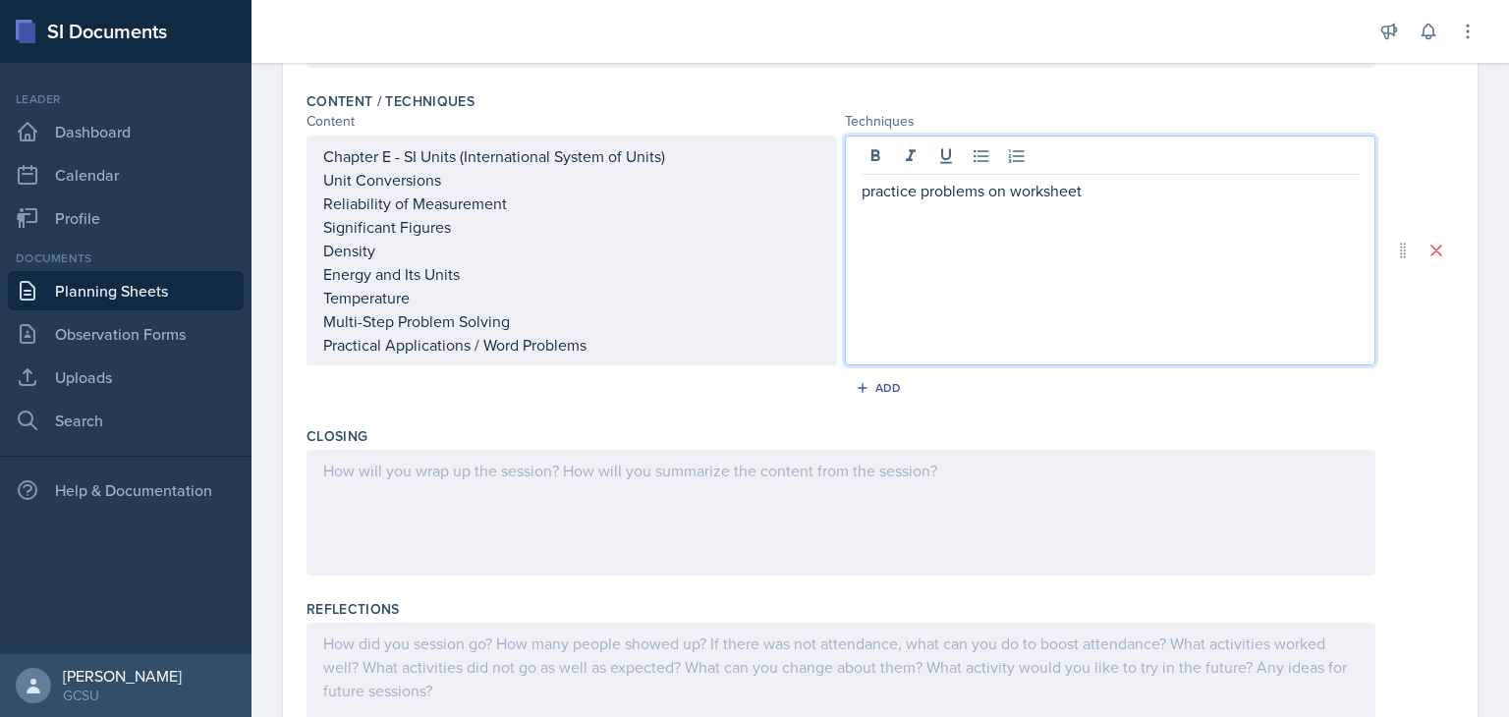
scroll to position [719, 0]
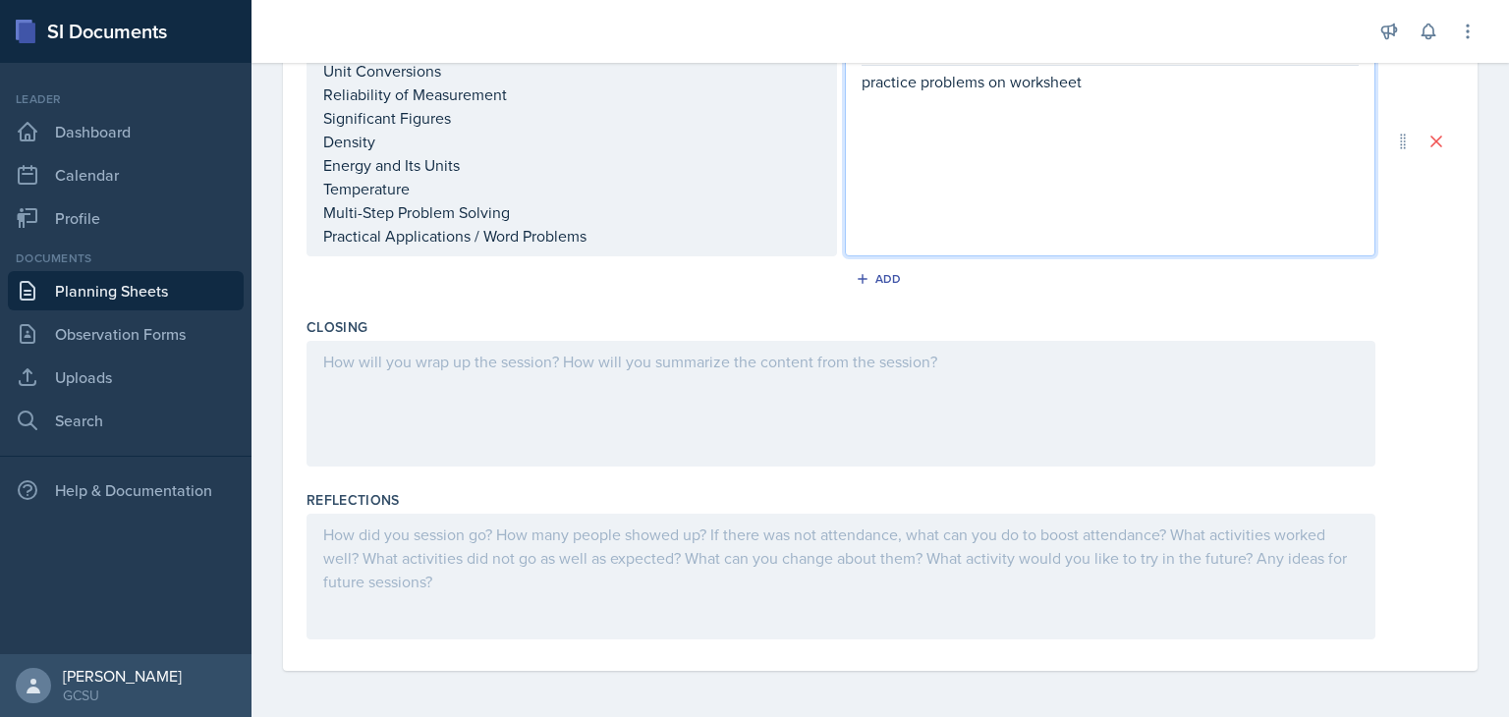
click at [794, 393] on div at bounding box center [840, 404] width 1069 height 126
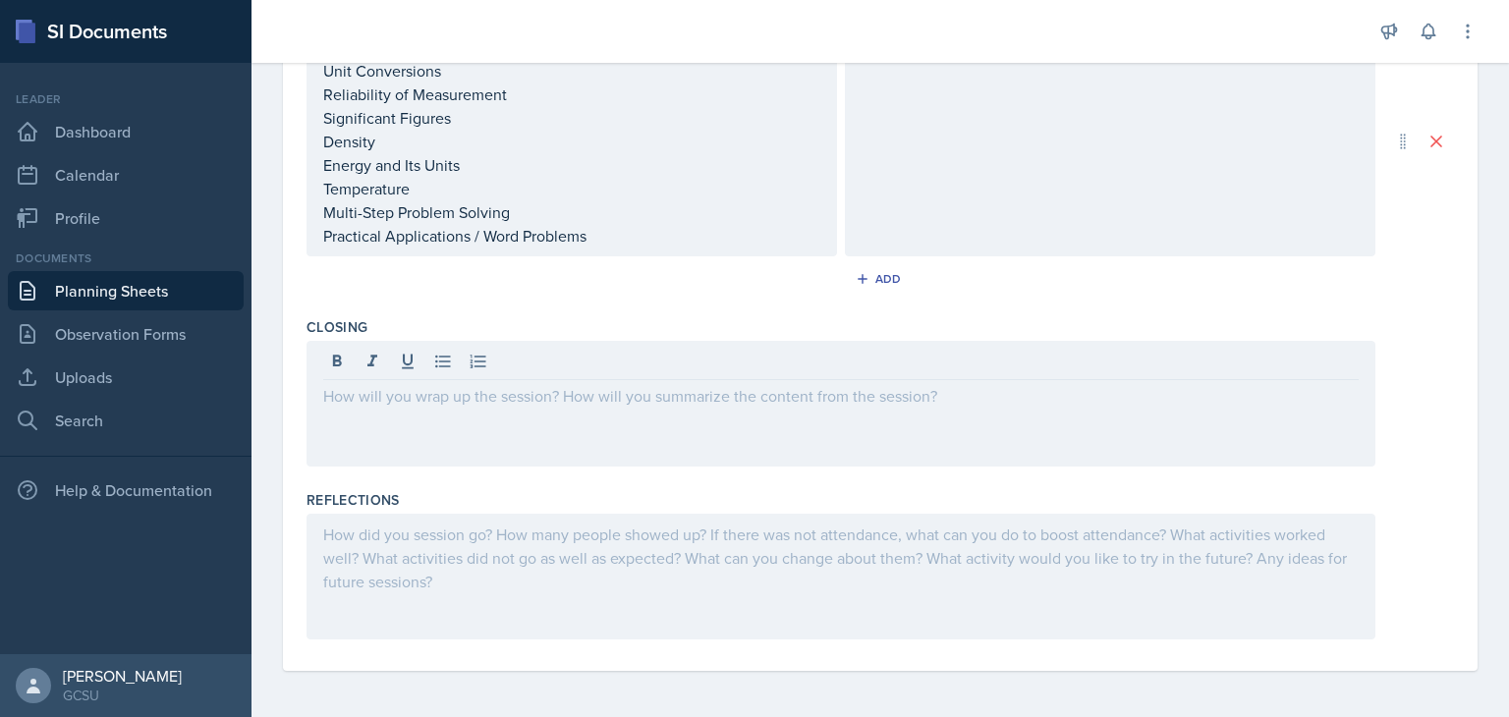
click at [375, 476] on div "Closing" at bounding box center [879, 395] width 1147 height 173
click at [428, 363] on div at bounding box center [840, 404] width 1069 height 126
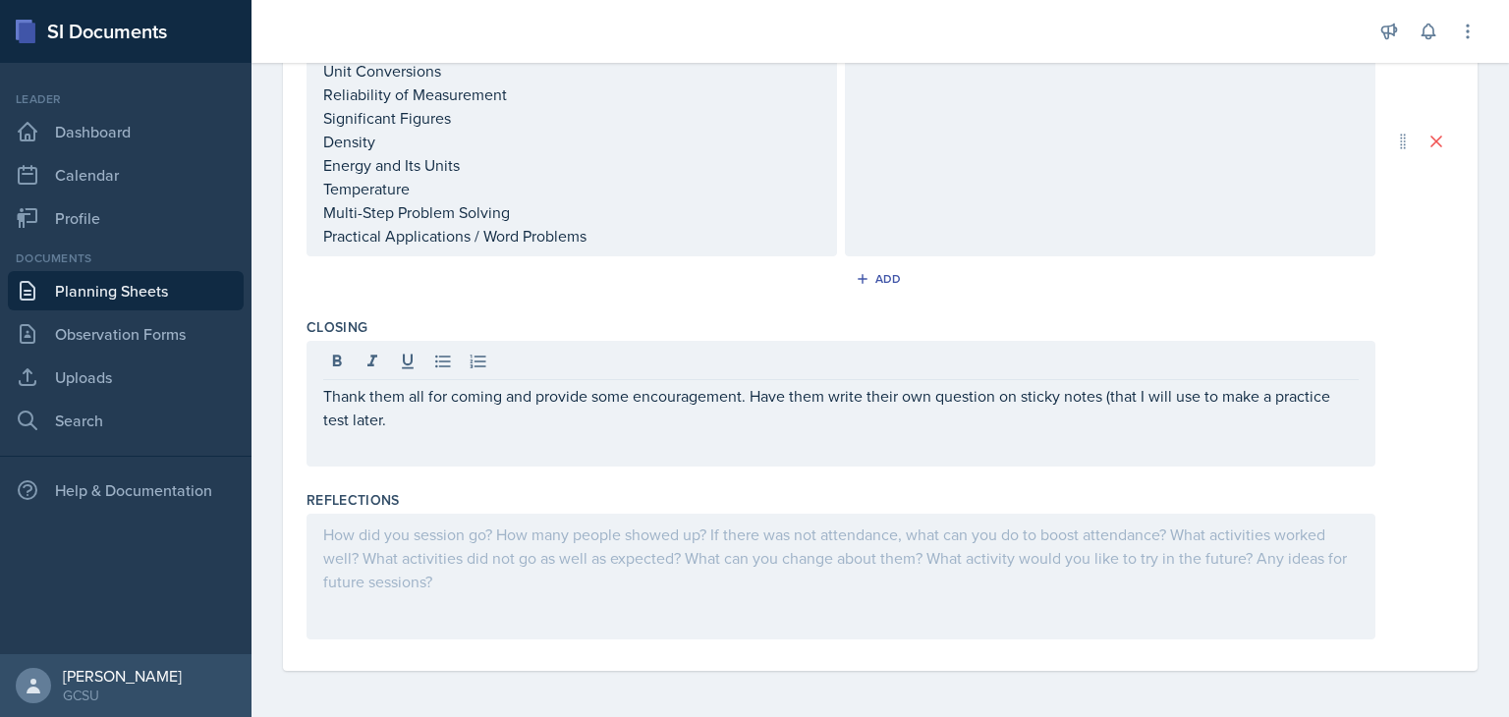
click at [1041, 478] on div "Closing Thank them all for coming and provide some encouragement. Have them wri…" at bounding box center [879, 395] width 1147 height 173
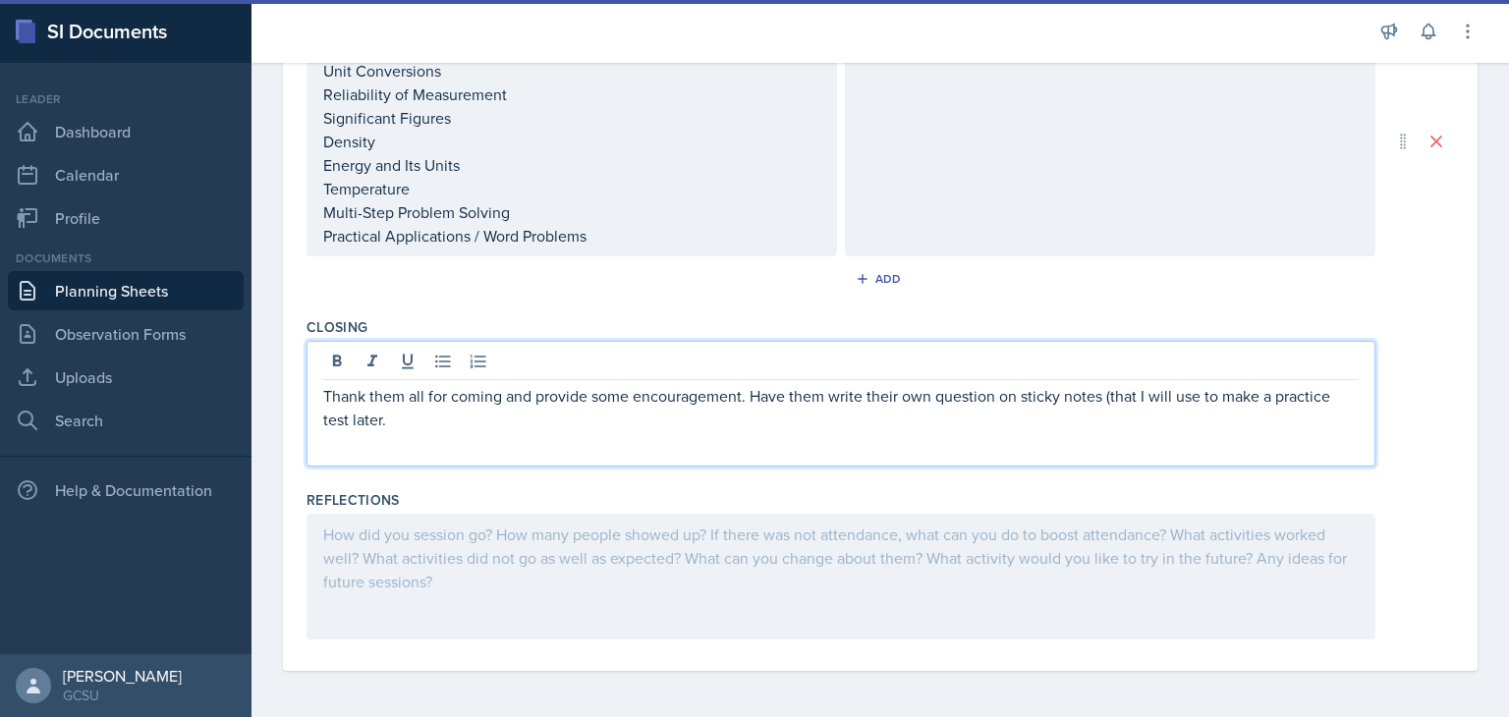
click at [379, 384] on p "Thank them all for coming and provide some encouragement. Have them write their…" at bounding box center [840, 407] width 1035 height 47
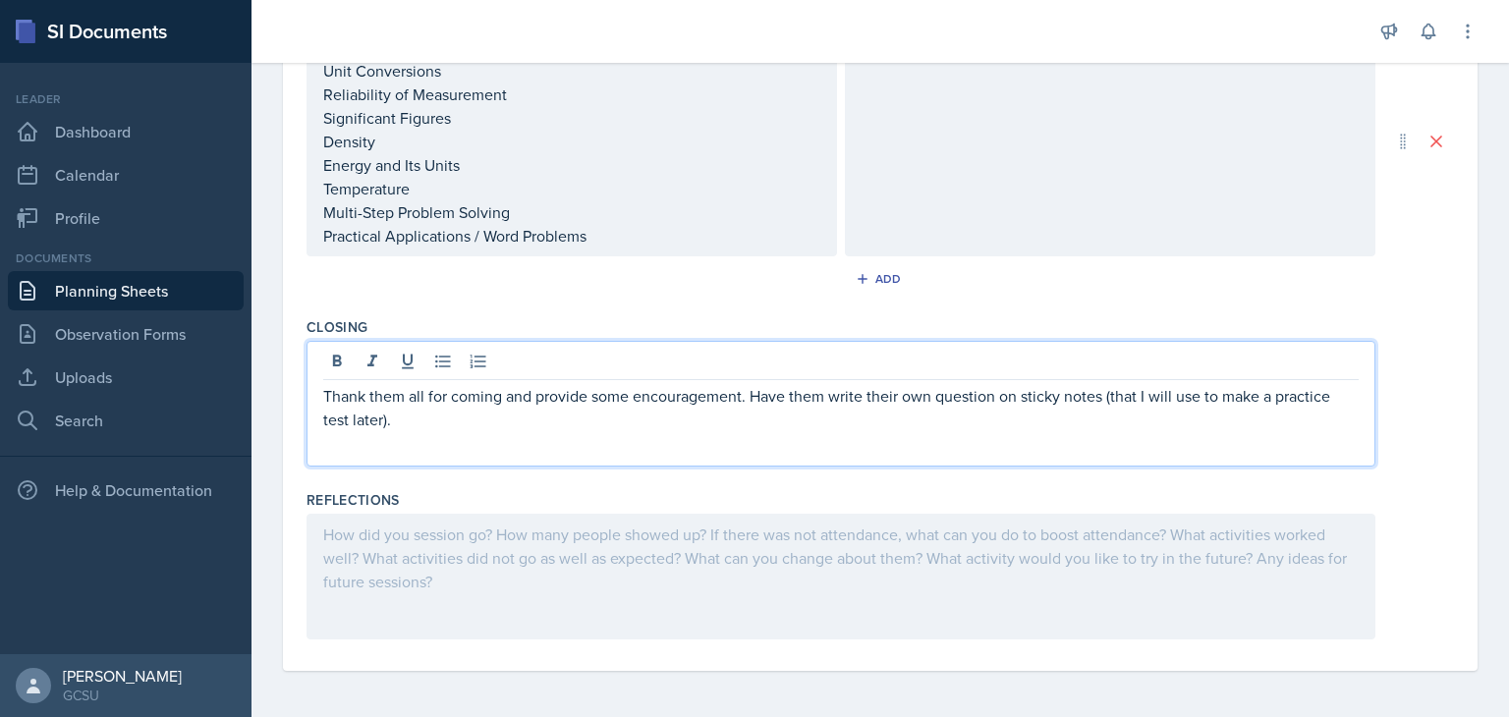
click at [989, 352] on div at bounding box center [840, 364] width 1035 height 32
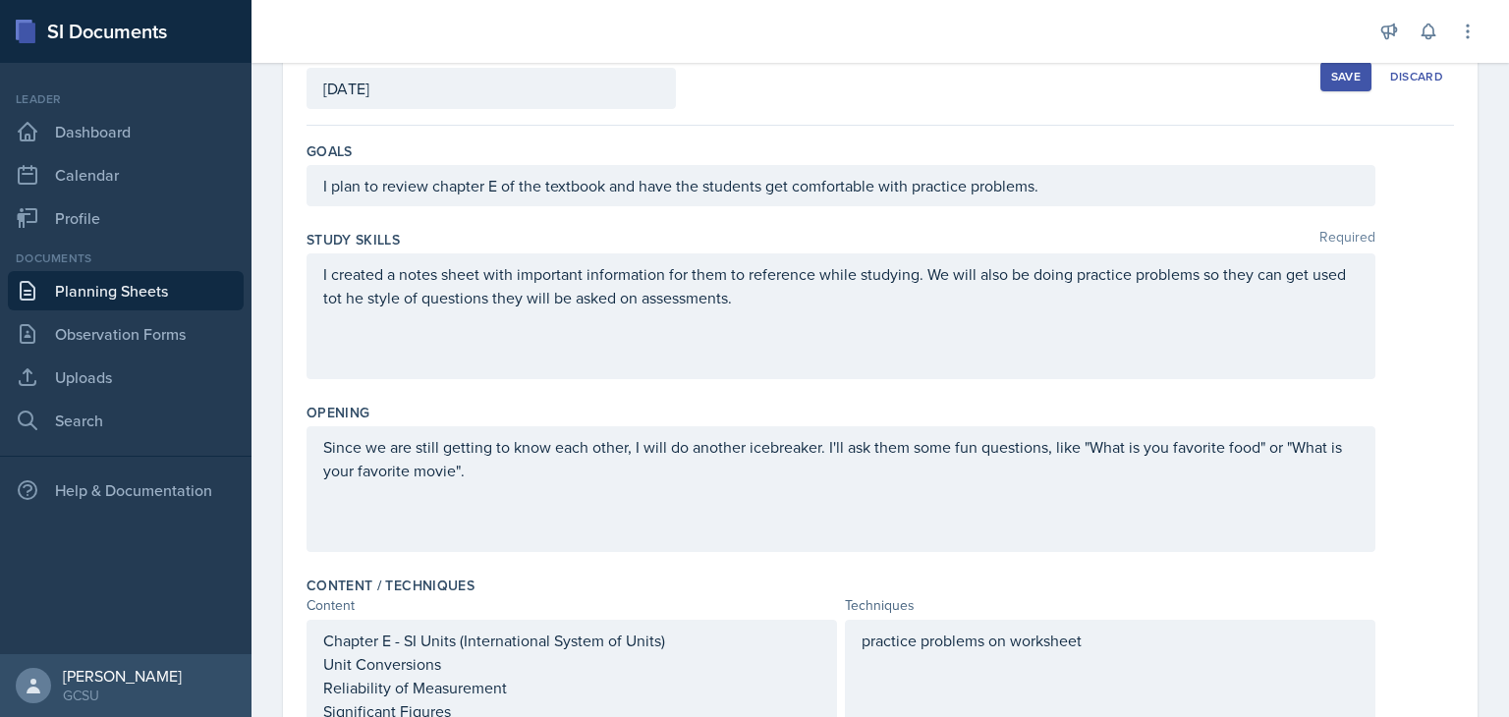
scroll to position [0, 0]
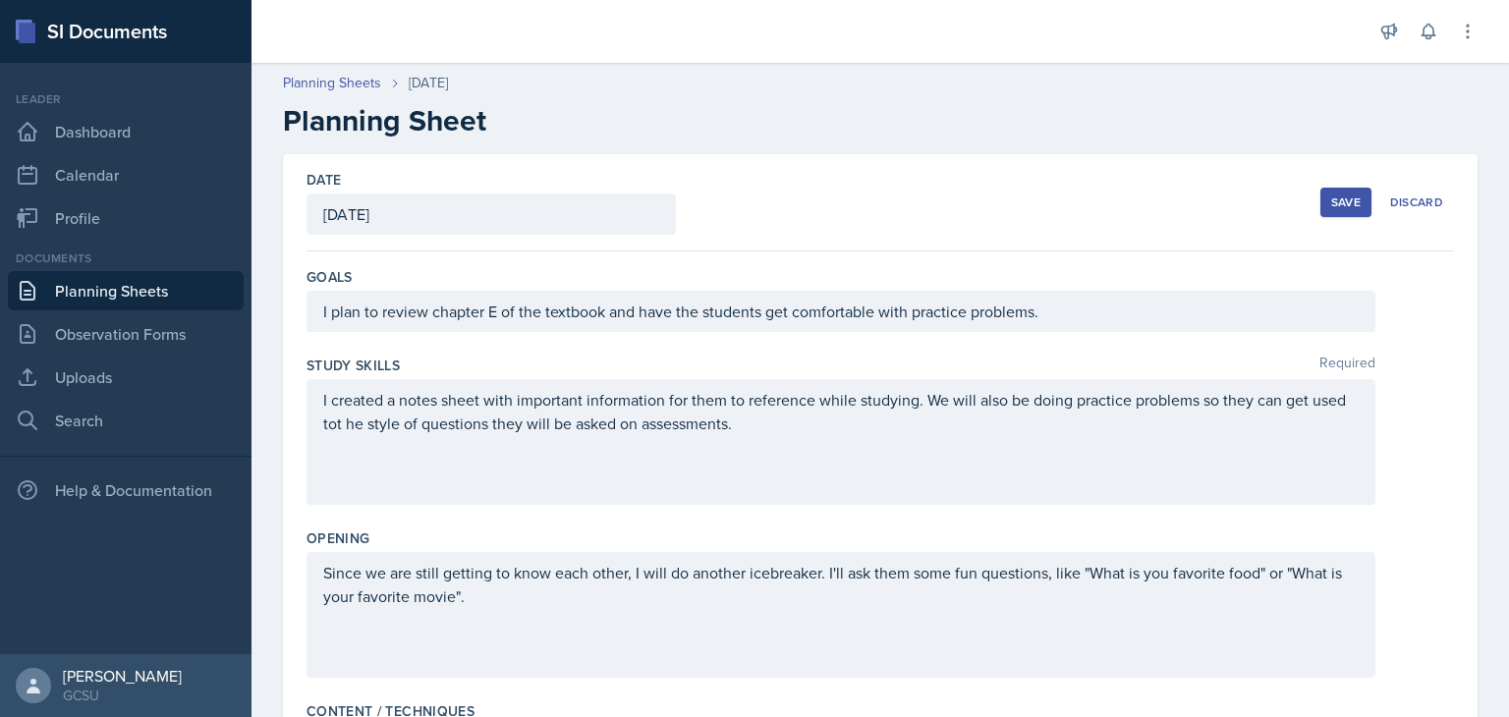
click at [1472, 33] on icon at bounding box center [1467, 32] width 20 height 20
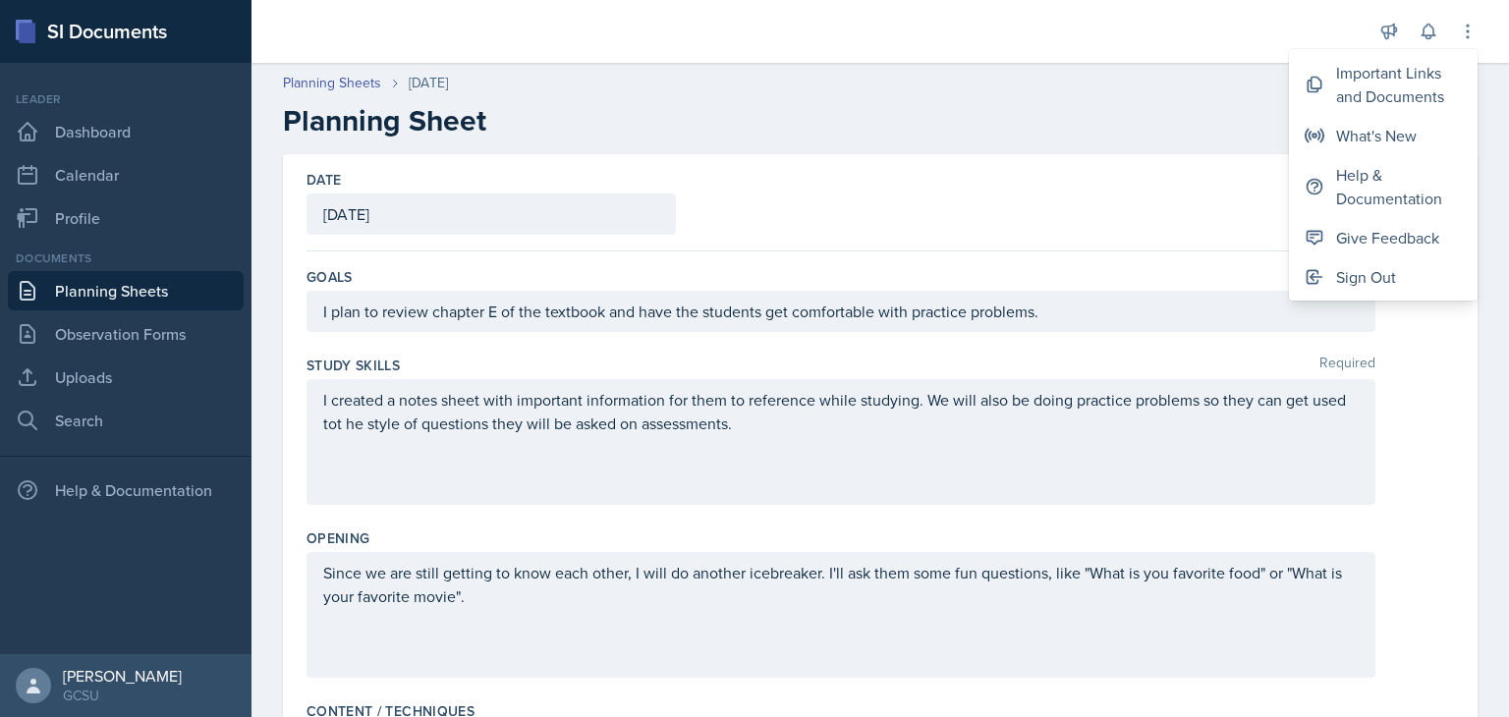
click at [1227, 148] on header "Planning Sheets [DATE] Planning Sheet" at bounding box center [879, 105] width 1257 height 105
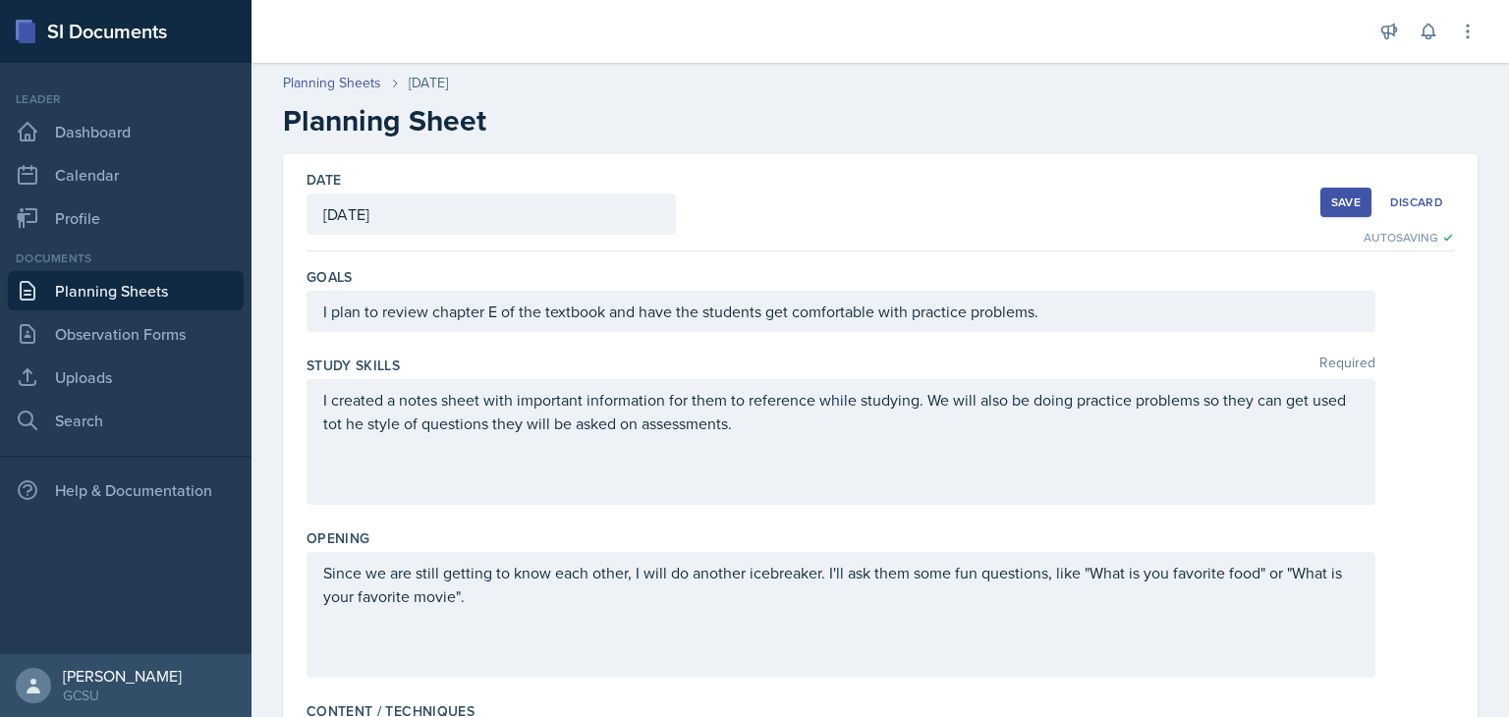
click at [1345, 197] on div "Save" at bounding box center [1345, 202] width 29 height 16
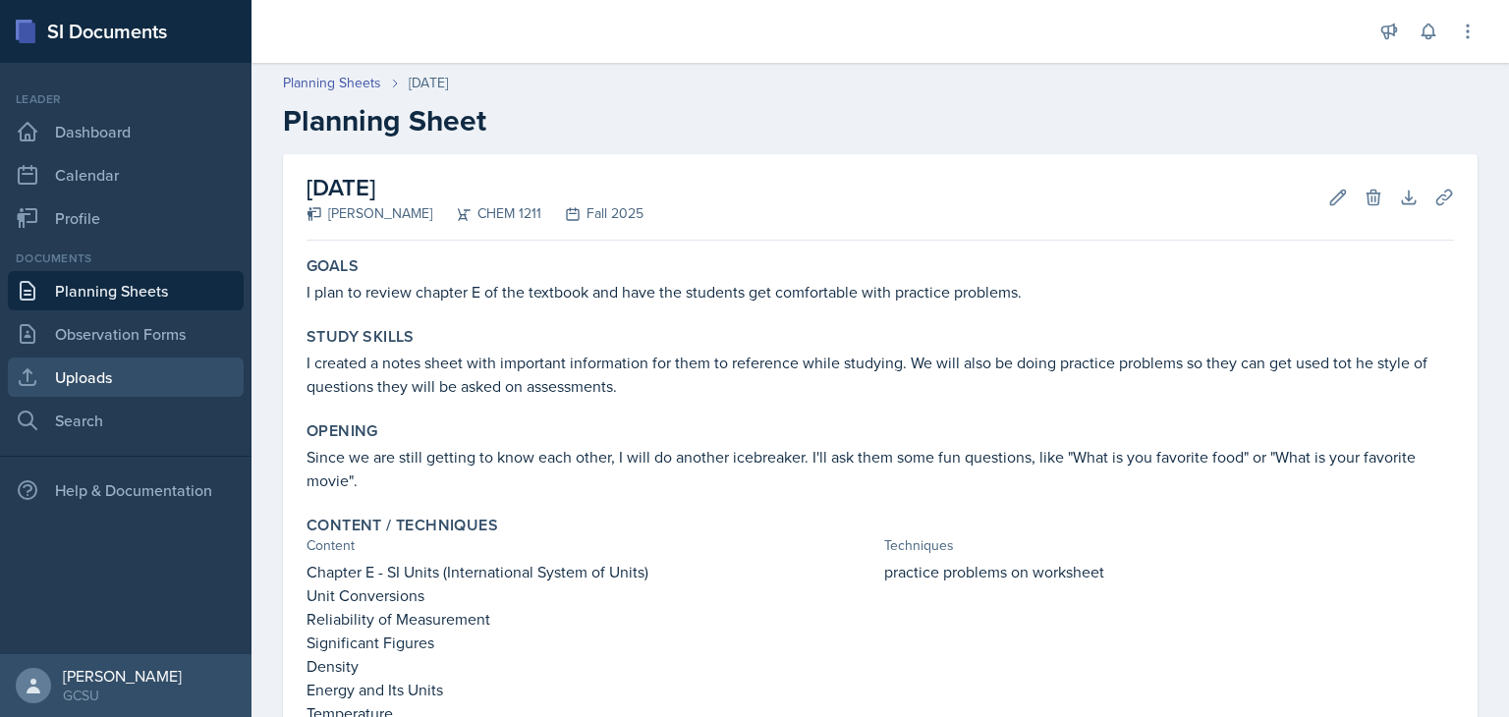
click at [176, 377] on link "Uploads" at bounding box center [126, 376] width 236 height 39
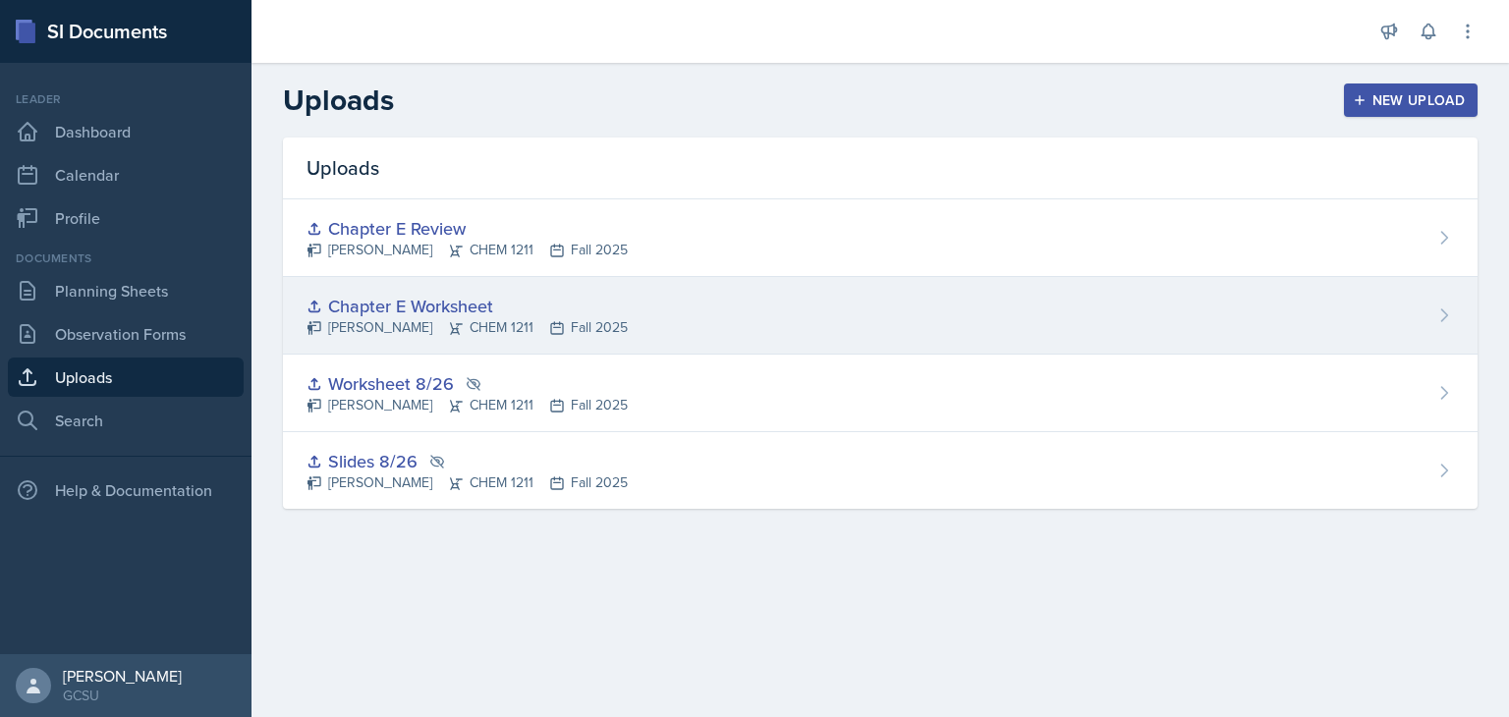
click at [1440, 317] on icon at bounding box center [1444, 315] width 20 height 20
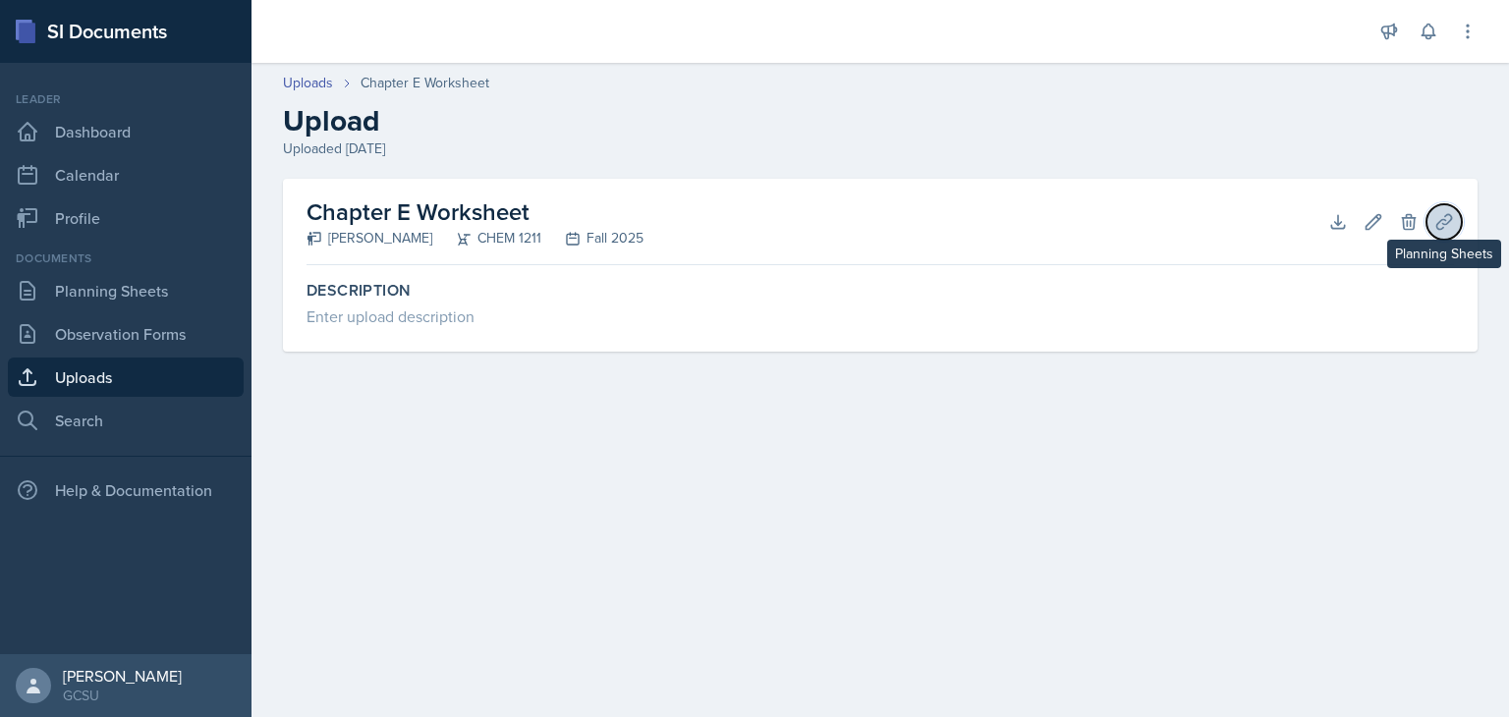
click at [1450, 217] on icon at bounding box center [1443, 221] width 15 height 15
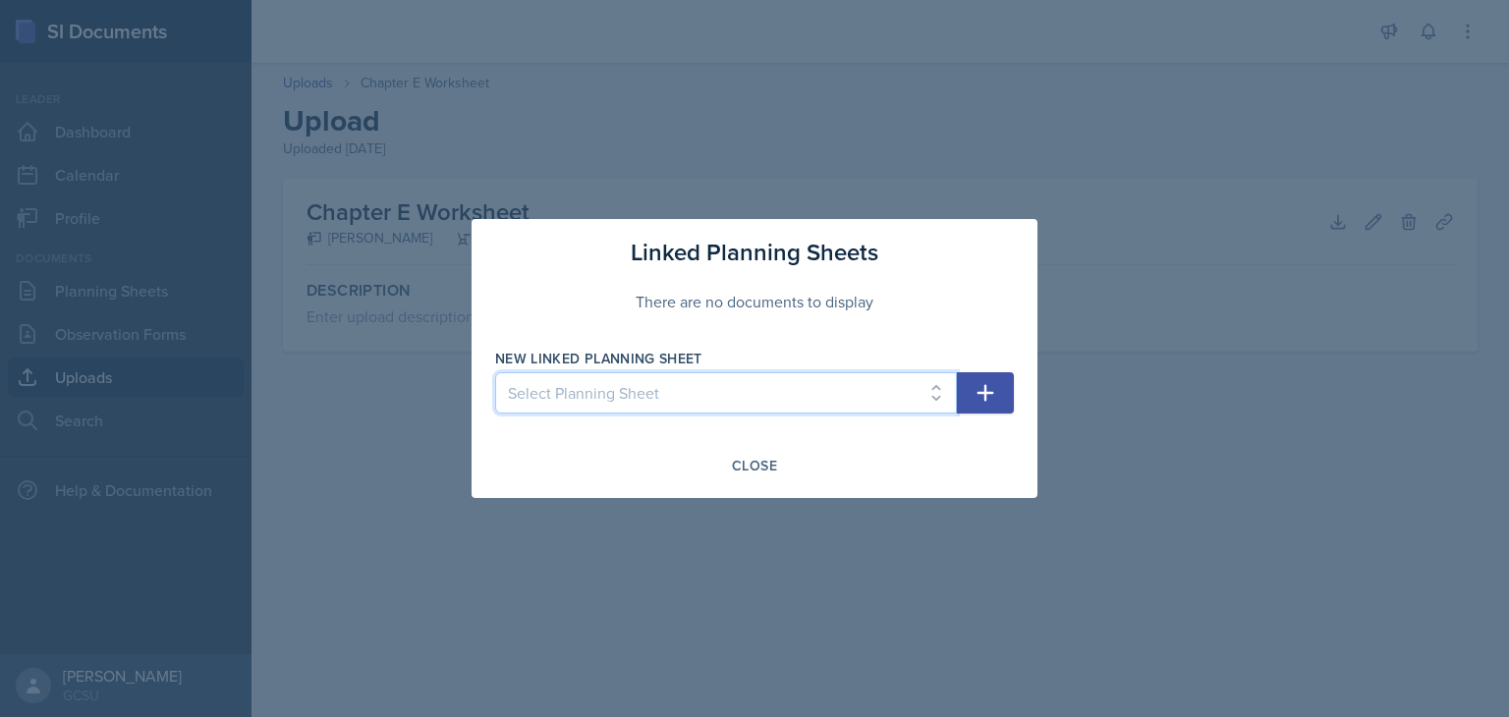
click at [676, 398] on select "Select Planning Sheet [DATE] [DATE] [DATE]" at bounding box center [726, 392] width 462 height 41
select select "245e34b2-95a7-44d7-b953-f58cb9498e5f"
click at [495, 372] on select "Select Planning Sheet [DATE] [DATE] [DATE]" at bounding box center [726, 392] width 462 height 41
click at [984, 390] on icon "button" at bounding box center [985, 393] width 17 height 17
select select
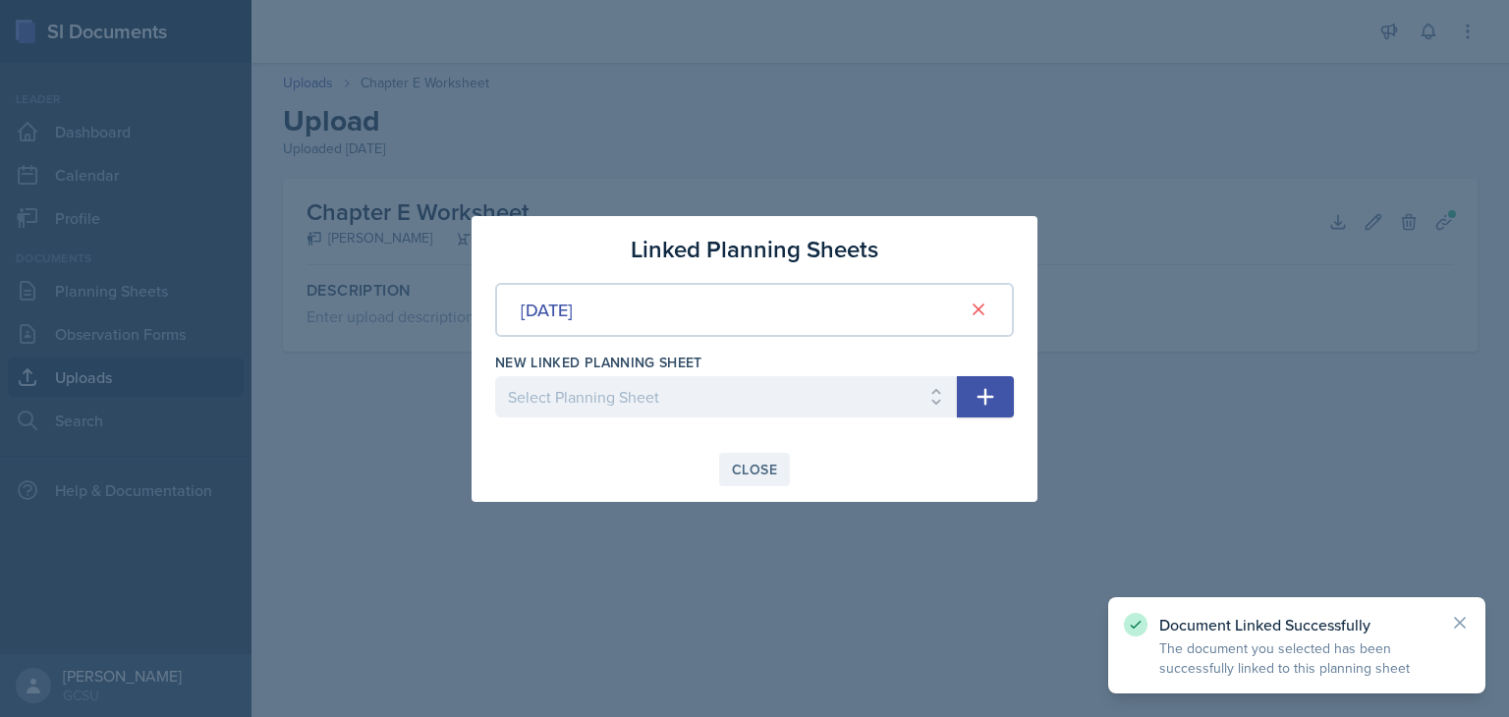
click at [742, 462] on div "Close" at bounding box center [754, 470] width 45 height 16
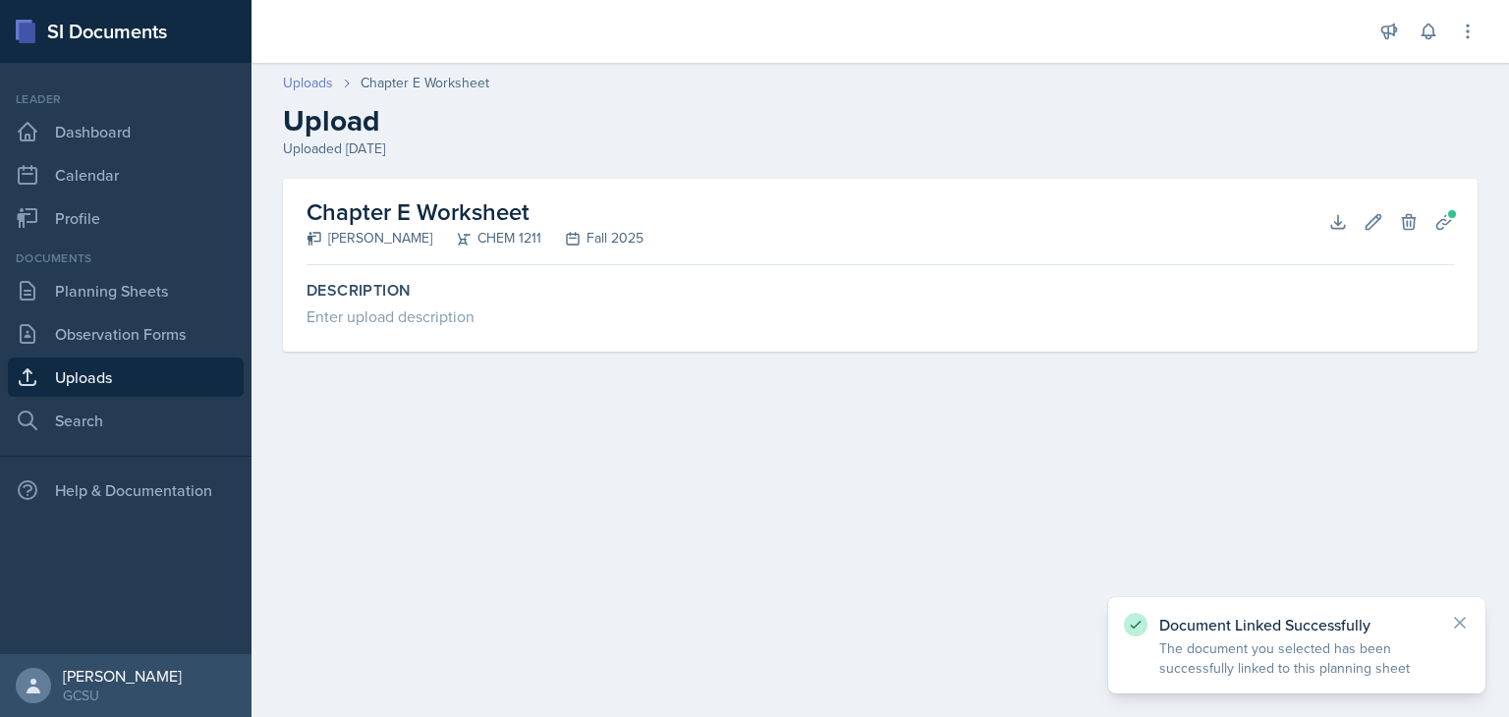
click at [304, 84] on link "Uploads" at bounding box center [308, 83] width 50 height 21
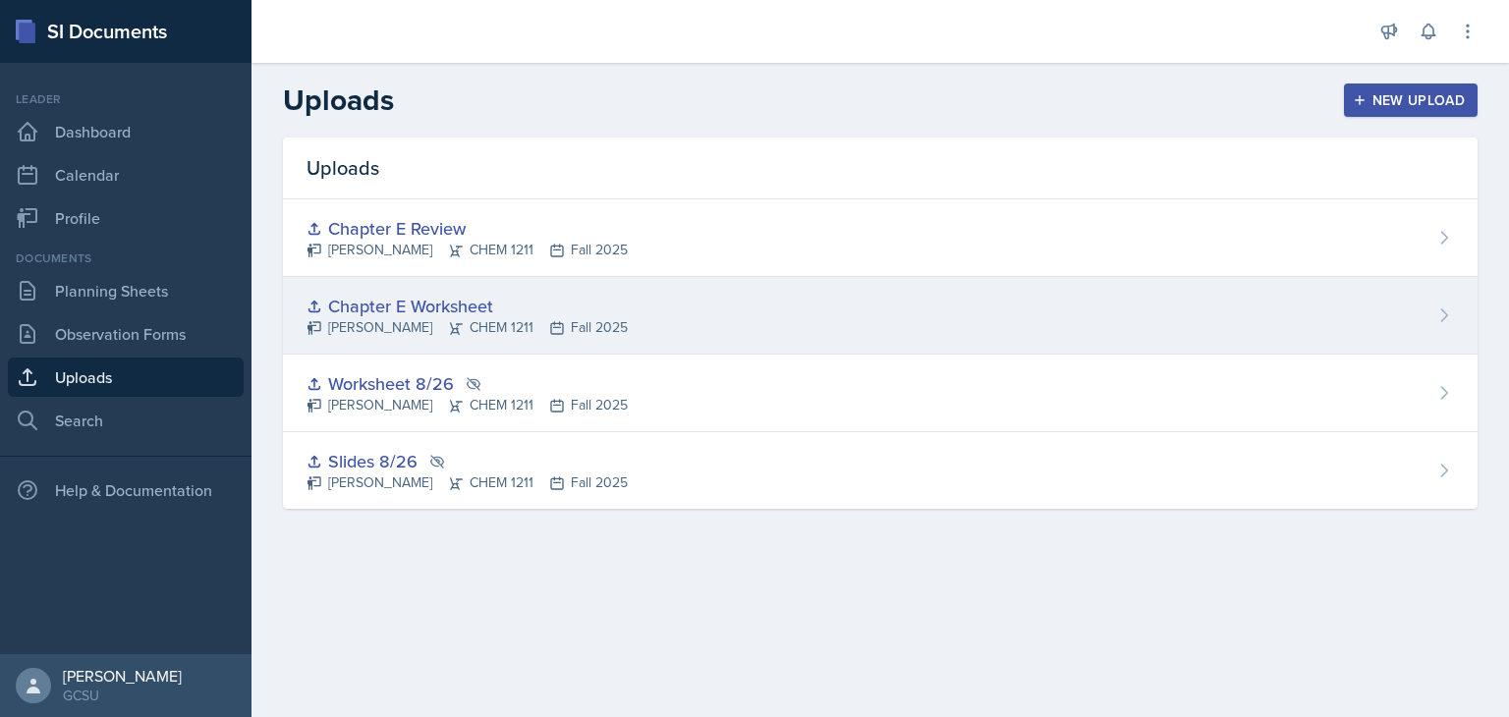
click at [695, 330] on div "Chapter E Worksheet [PERSON_NAME] CHEM 1211 Fall 2025" at bounding box center [880, 316] width 1194 height 78
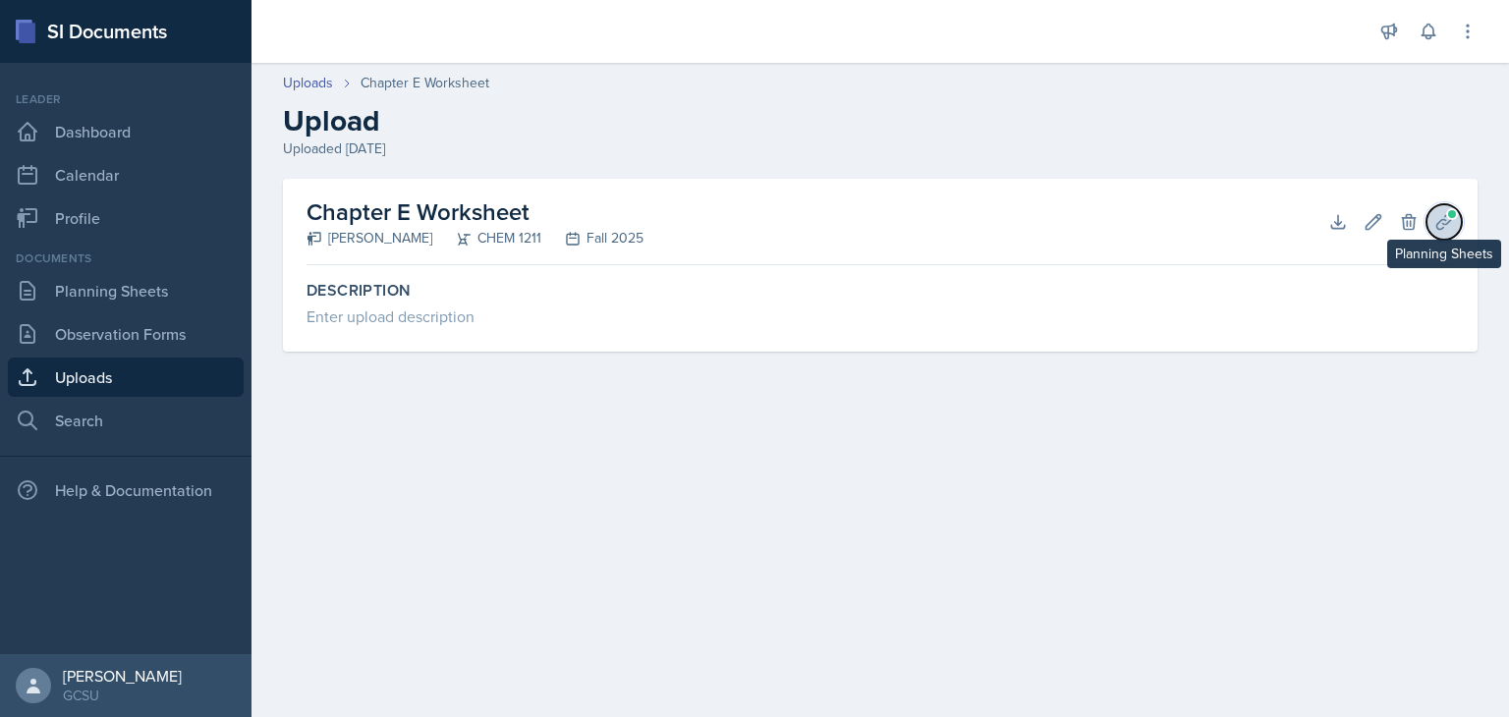
click at [1434, 231] on icon at bounding box center [1444, 222] width 20 height 20
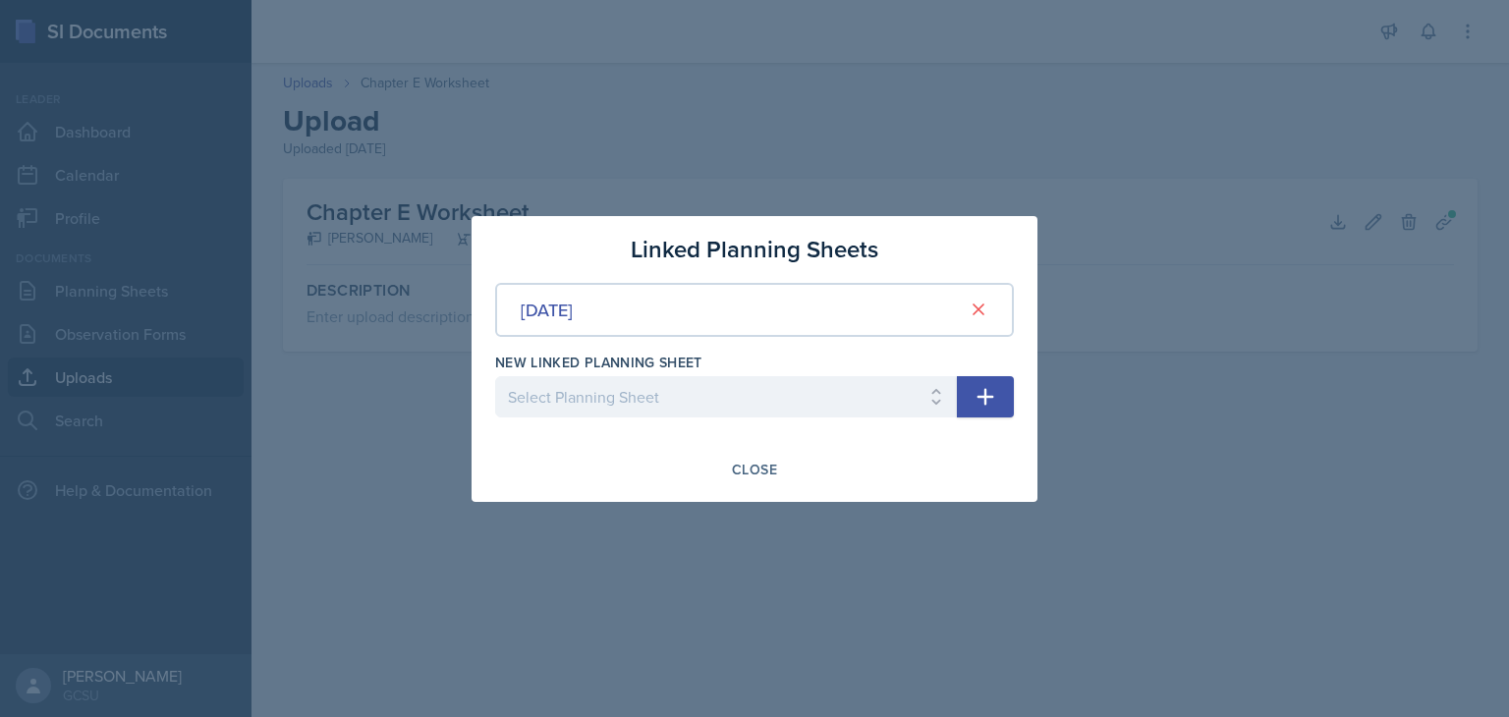
click at [860, 129] on div at bounding box center [754, 358] width 1509 height 717
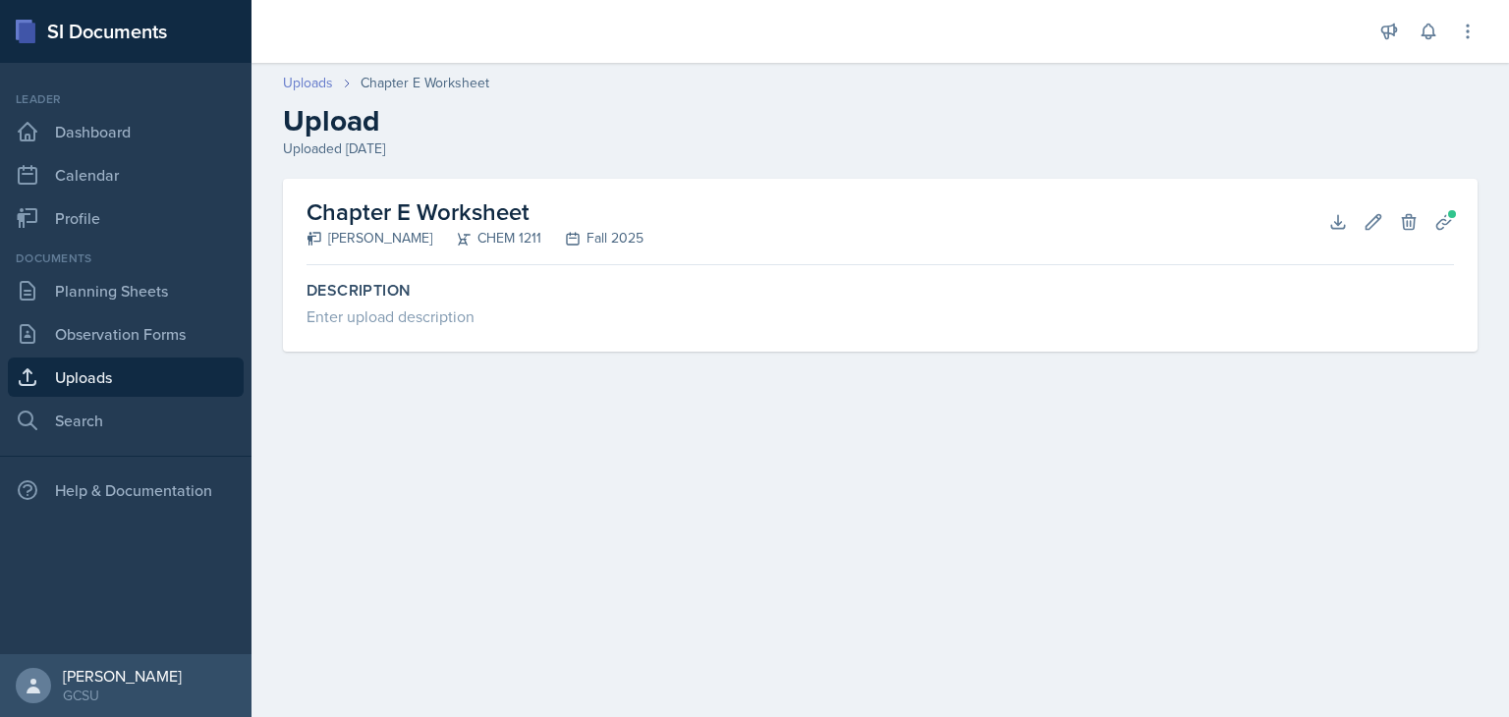
click at [300, 86] on link "Uploads" at bounding box center [308, 83] width 50 height 21
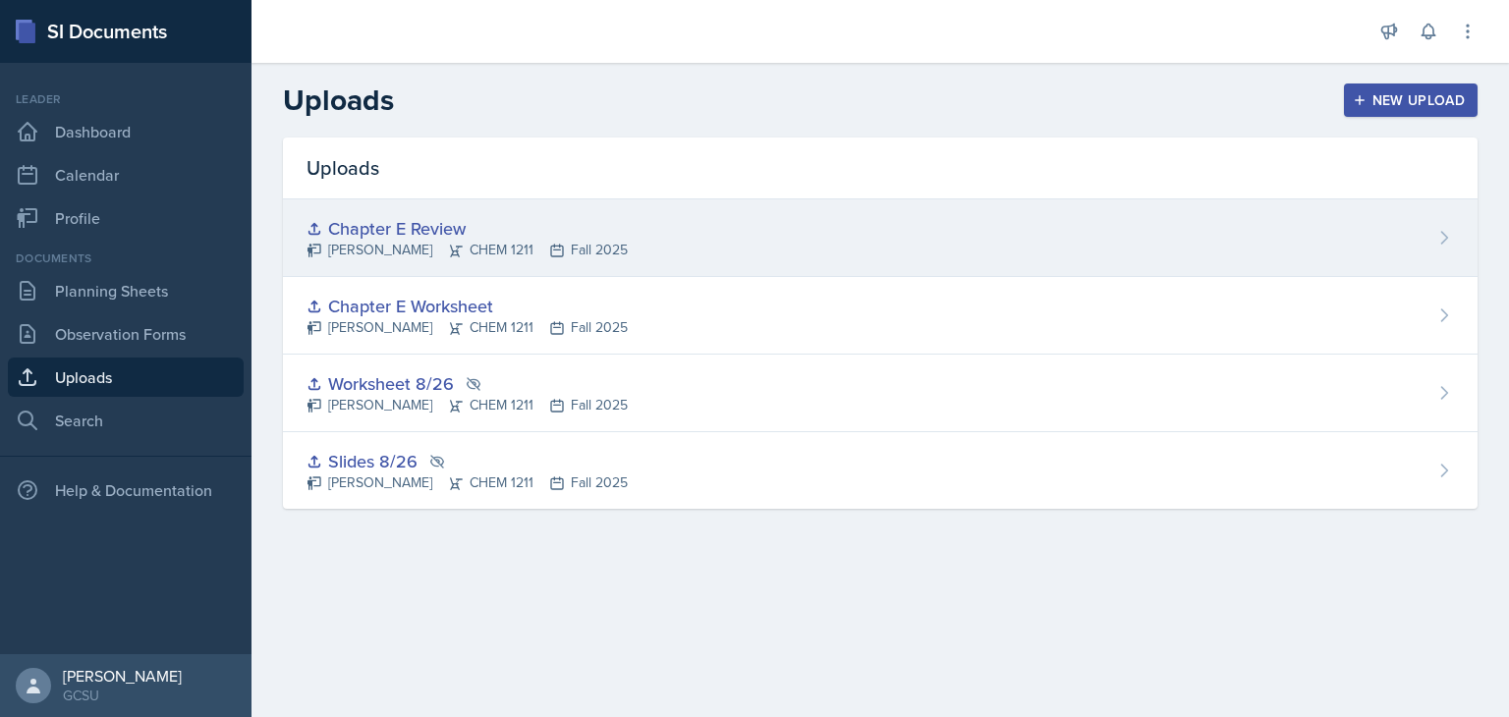
click at [392, 226] on div "Chapter E Review" at bounding box center [466, 228] width 321 height 27
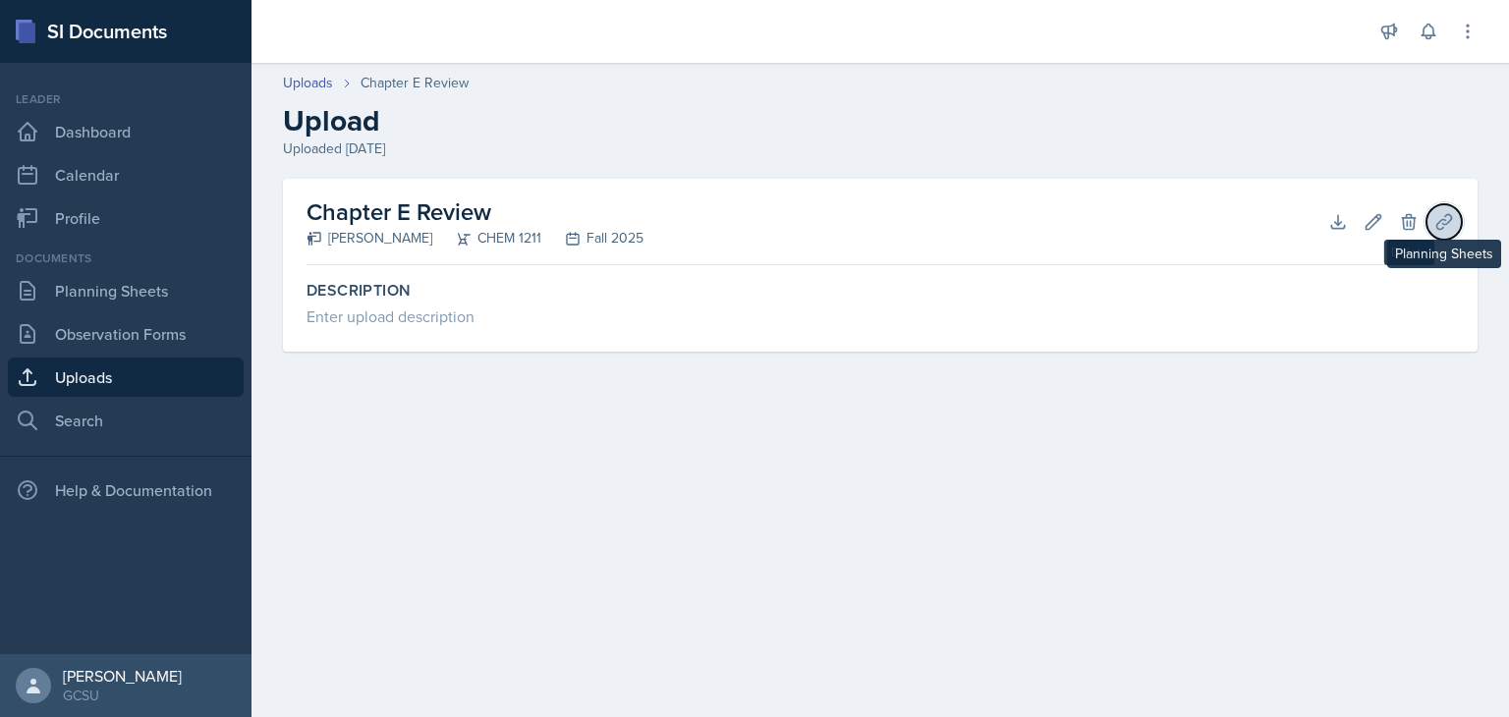
click at [1438, 216] on icon at bounding box center [1444, 222] width 20 height 20
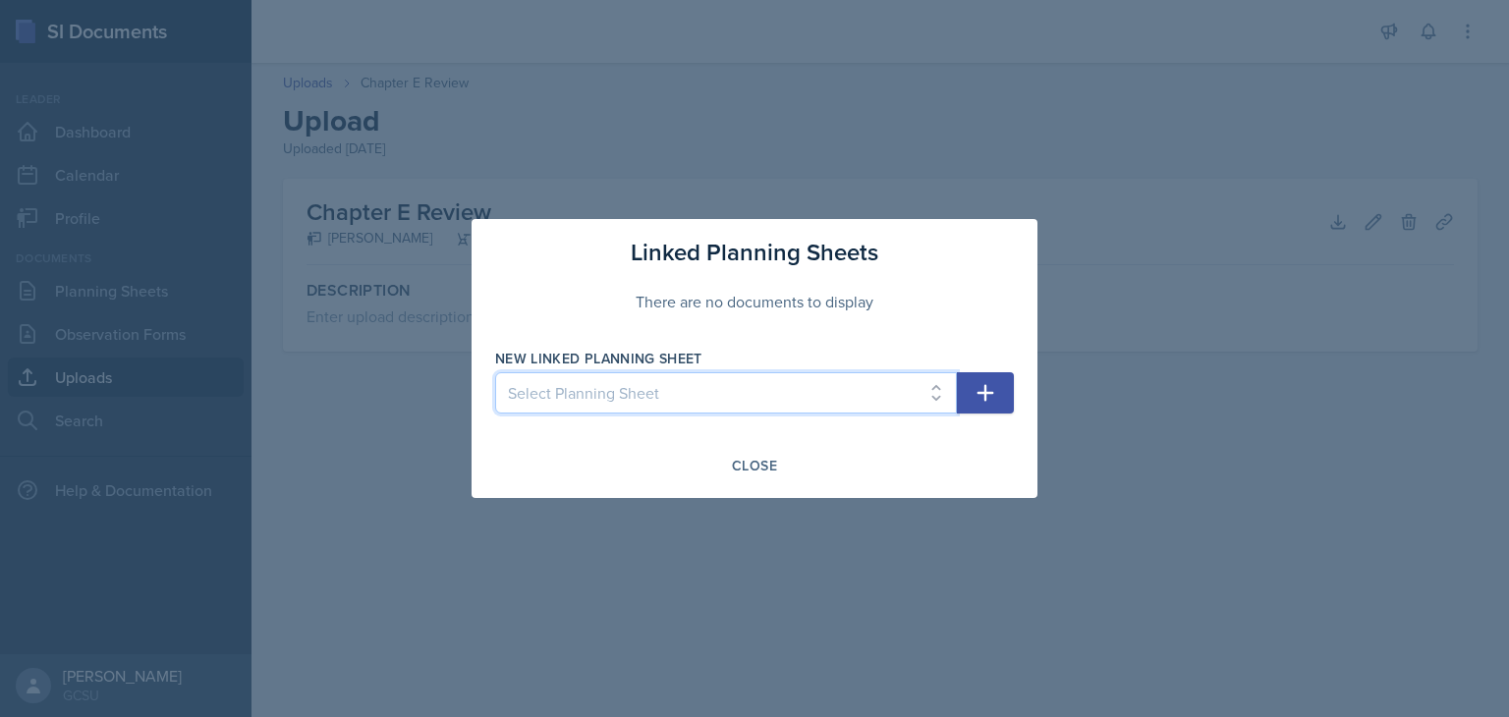
click at [639, 383] on select "Select Planning Sheet [DATE] [DATE] [DATE]" at bounding box center [726, 392] width 462 height 41
select select "245e34b2-95a7-44d7-b953-f58cb9498e5f"
click at [495, 372] on select "Select Planning Sheet [DATE] [DATE] [DATE]" at bounding box center [726, 392] width 462 height 41
click at [979, 396] on icon "button" at bounding box center [985, 393] width 24 height 24
select select
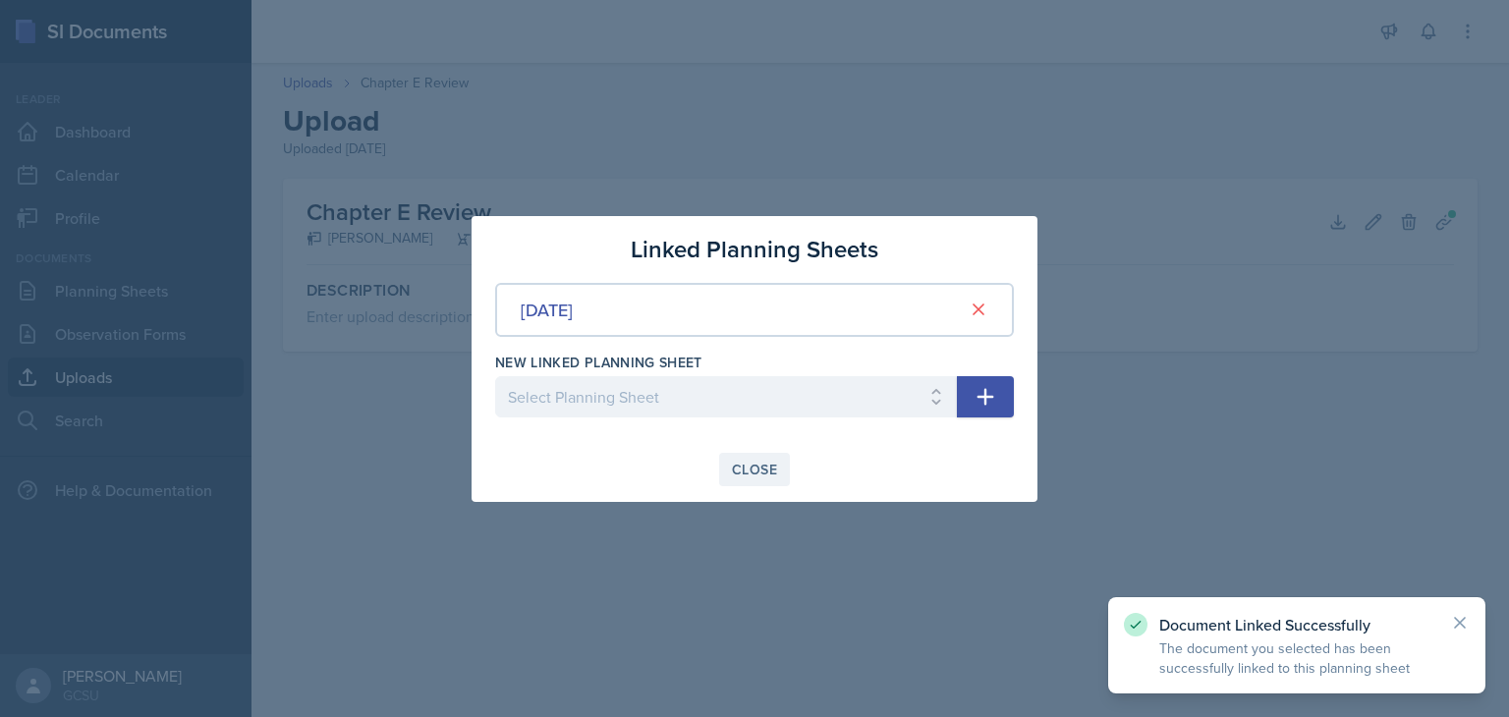
click at [773, 479] on button "Close" at bounding box center [754, 469] width 71 height 33
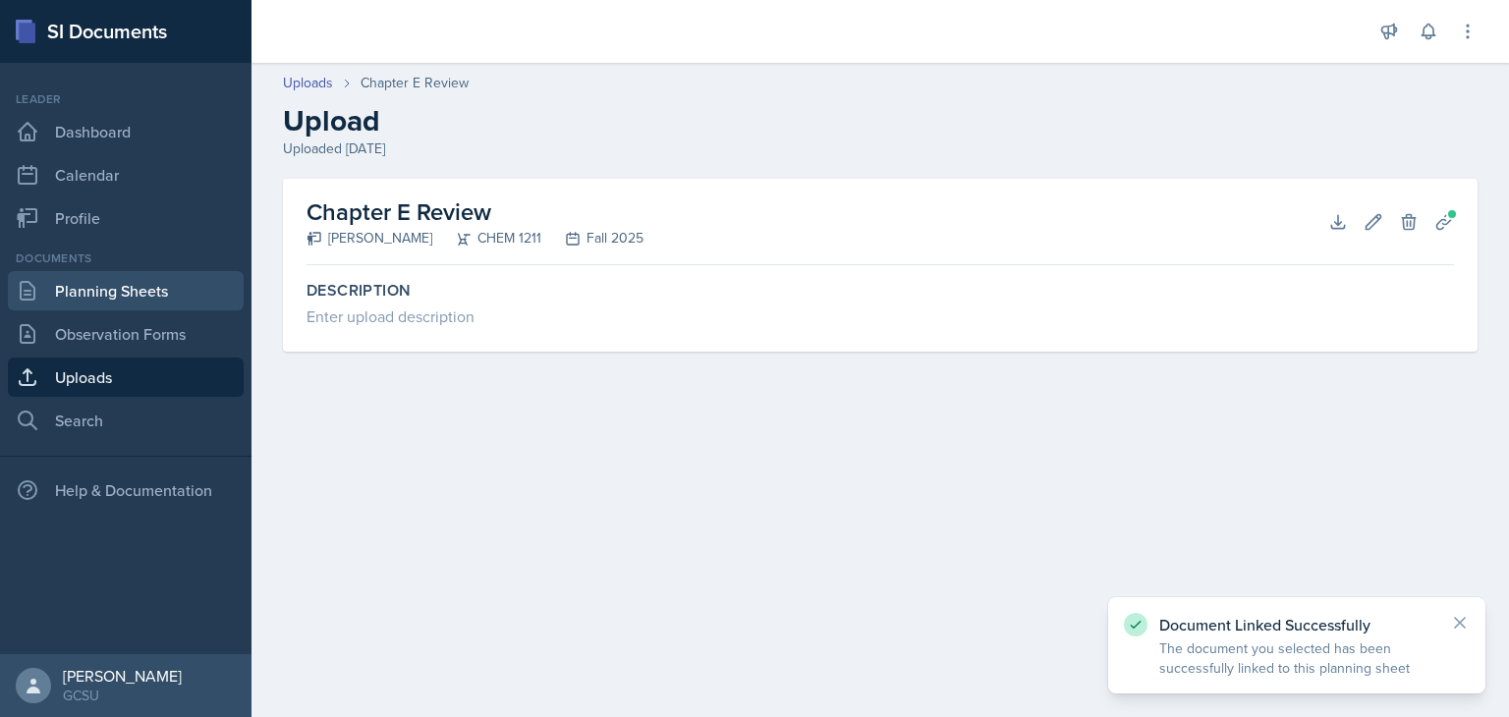
click at [165, 296] on link "Planning Sheets" at bounding box center [126, 290] width 236 height 39
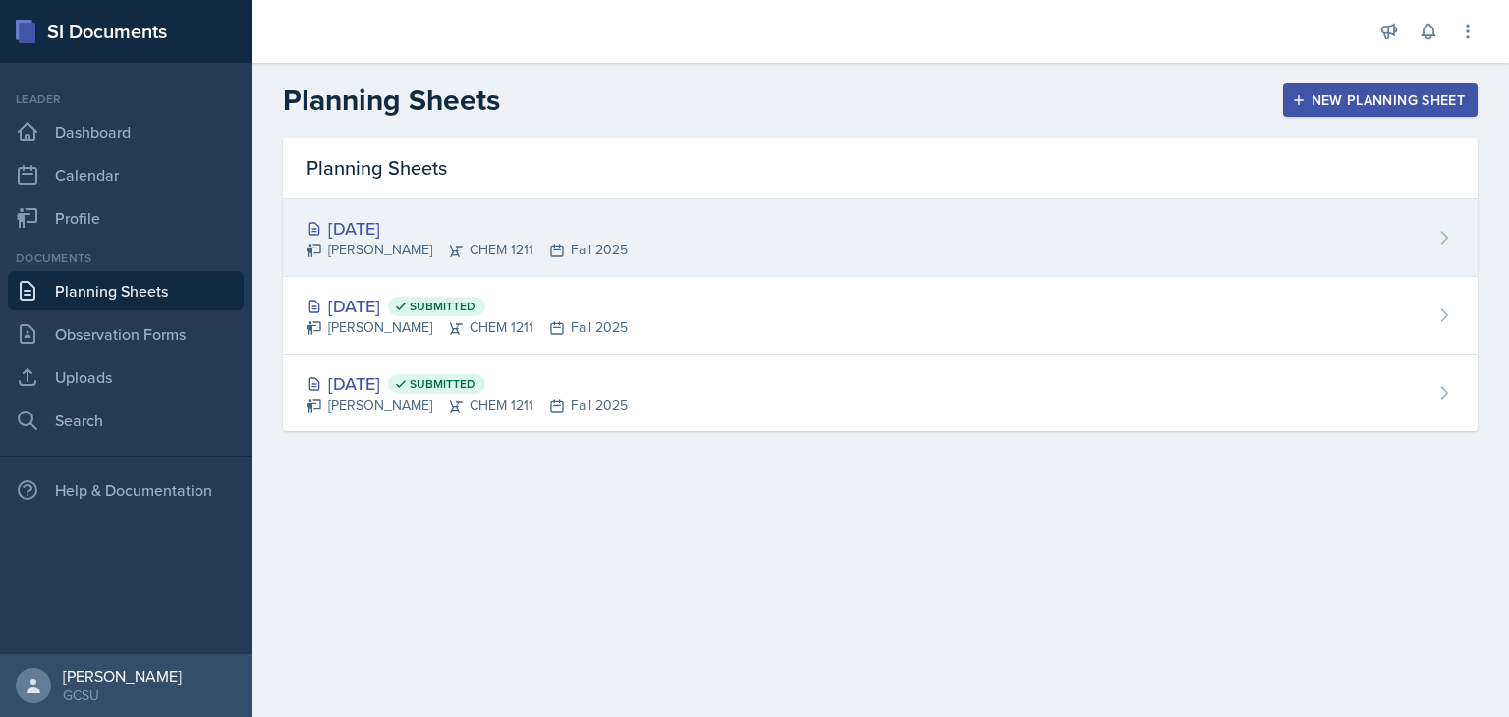
click at [666, 233] on div "[DATE] [PERSON_NAME] CHEM 1211 Fall 2025" at bounding box center [880, 238] width 1194 height 78
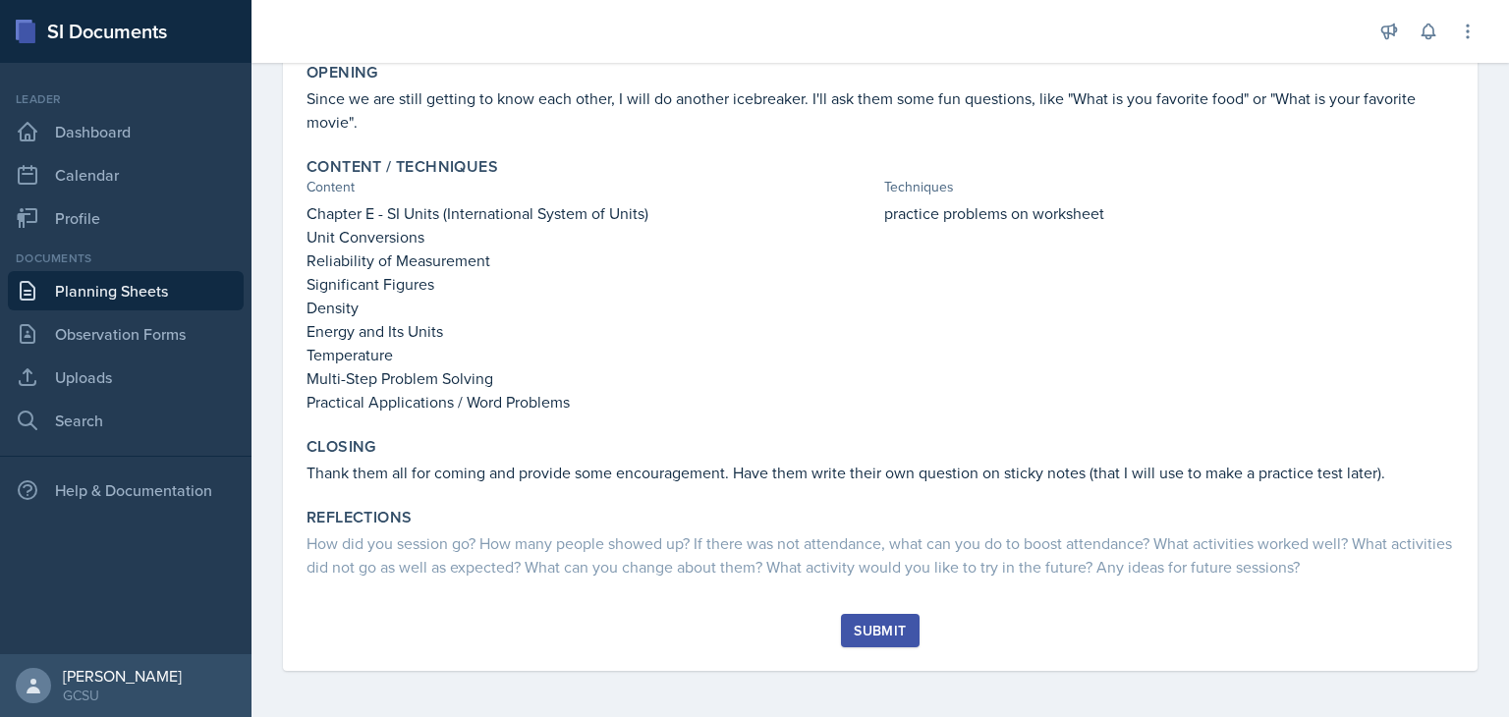
scroll to position [357, 0]
click at [872, 639] on button "Submit" at bounding box center [880, 631] width 78 height 33
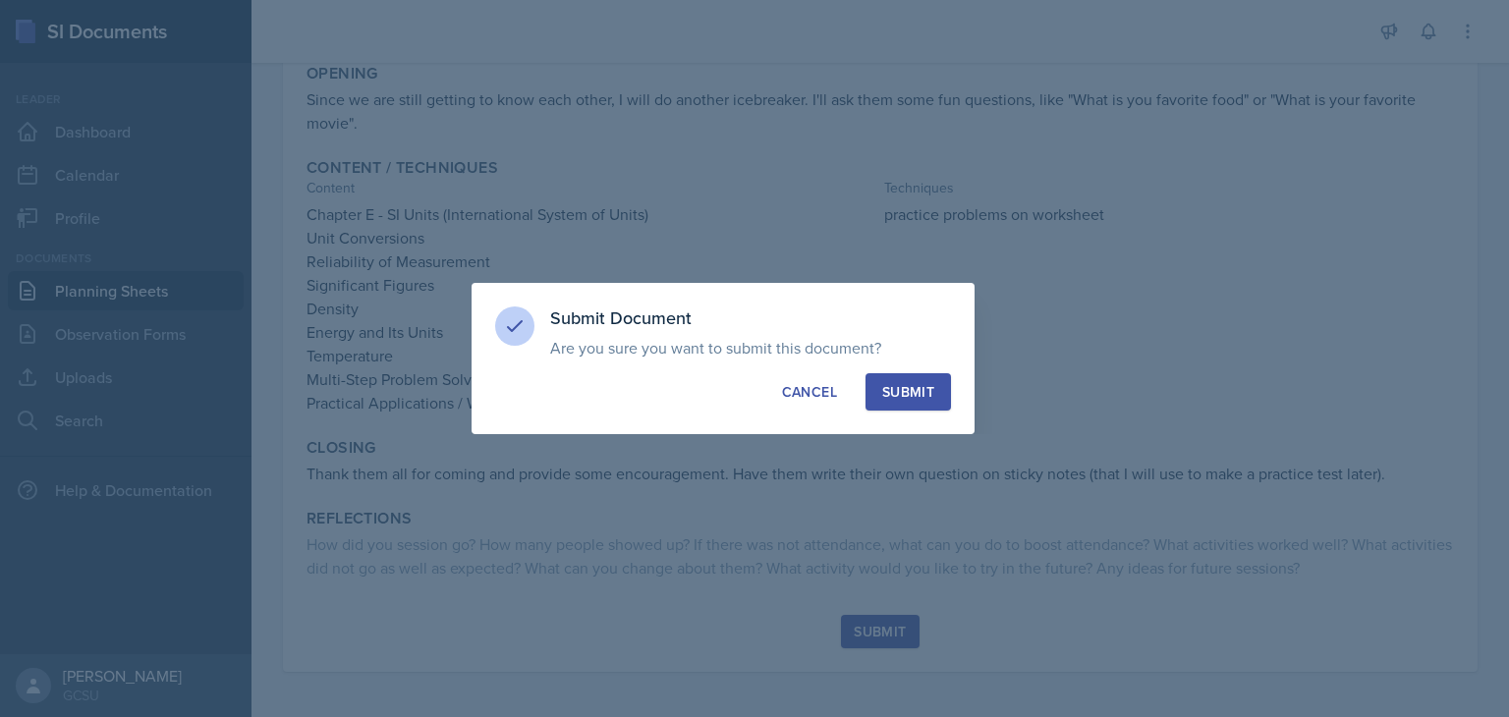
click at [931, 404] on button "Submit" at bounding box center [907, 391] width 85 height 37
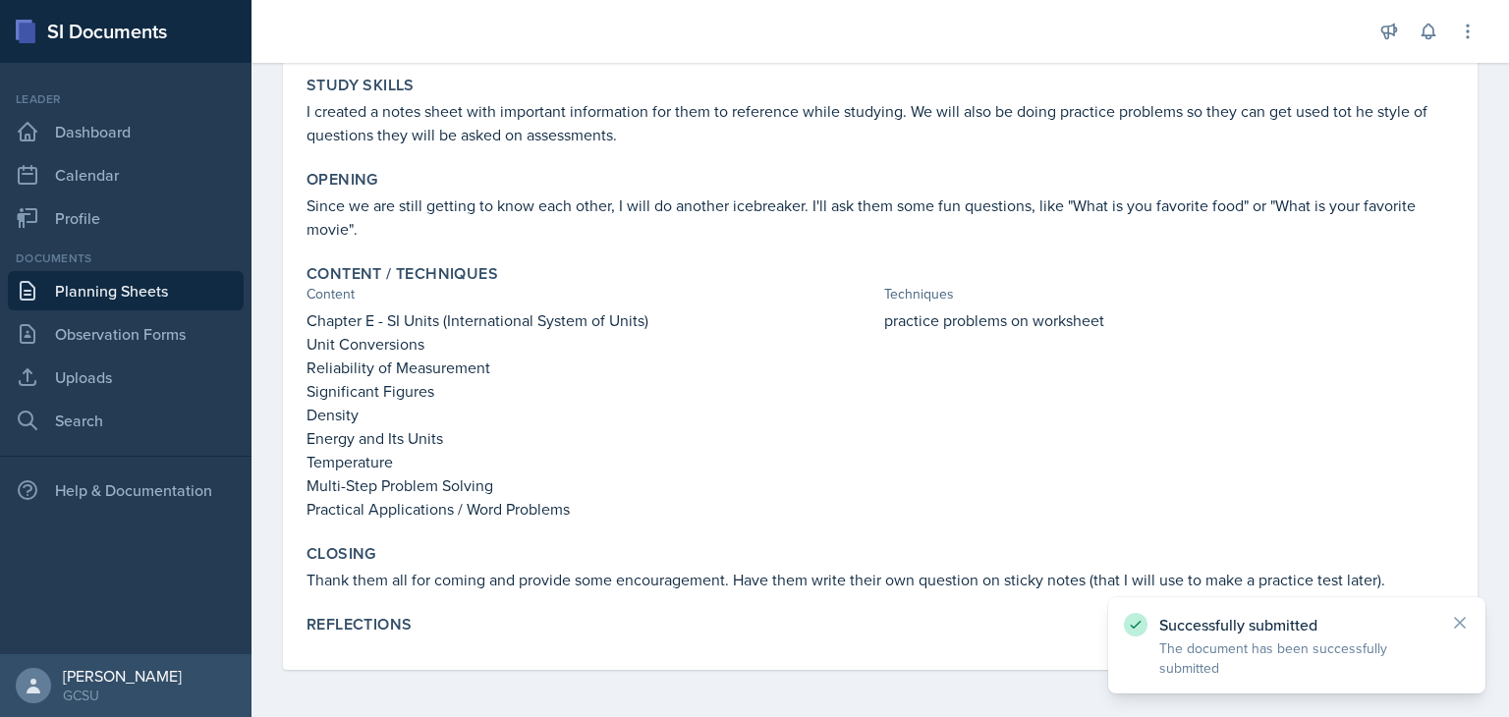
scroll to position [0, 0]
